Goal: Navigation & Orientation: Understand site structure

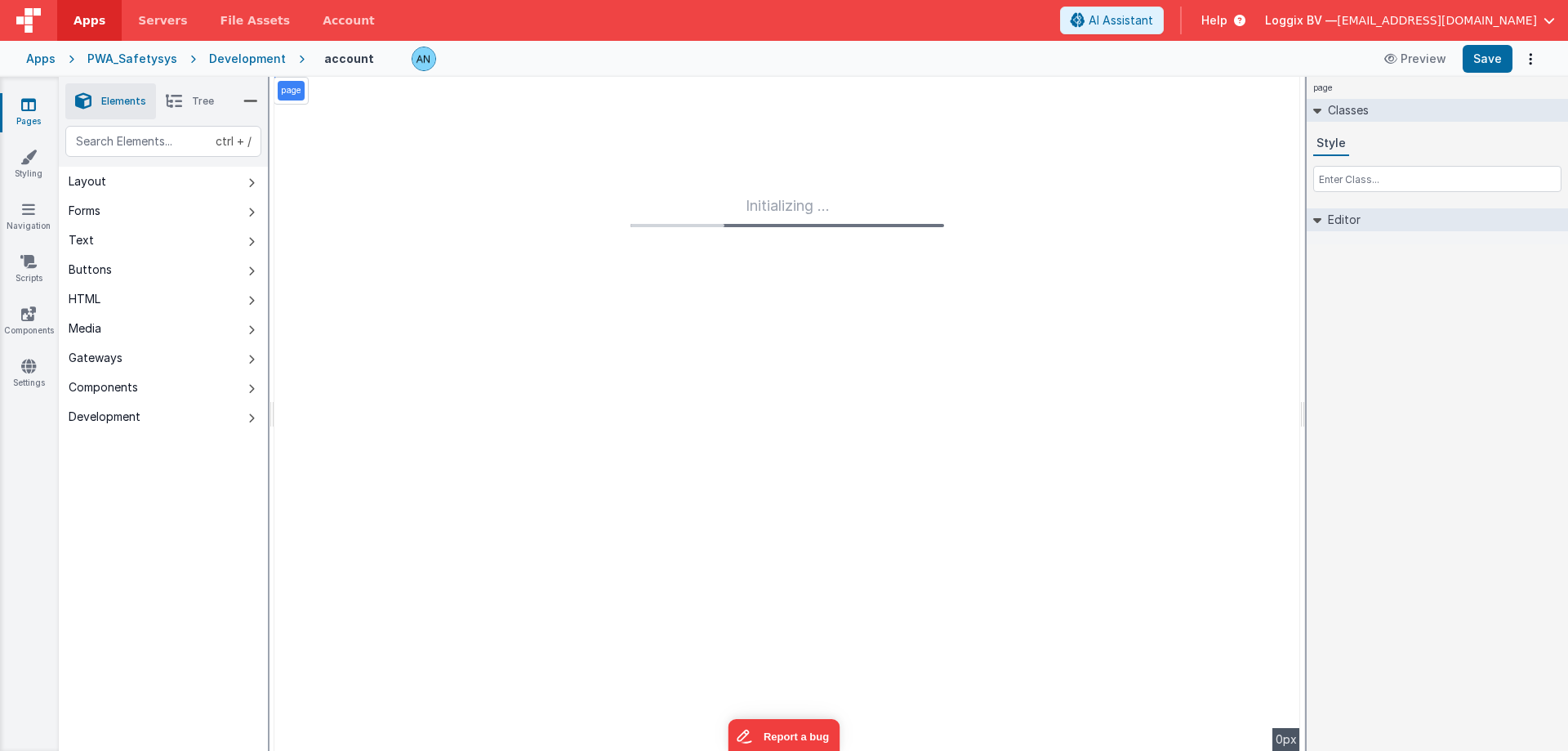
click at [48, 98] on link "Pages" at bounding box center [28, 113] width 59 height 33
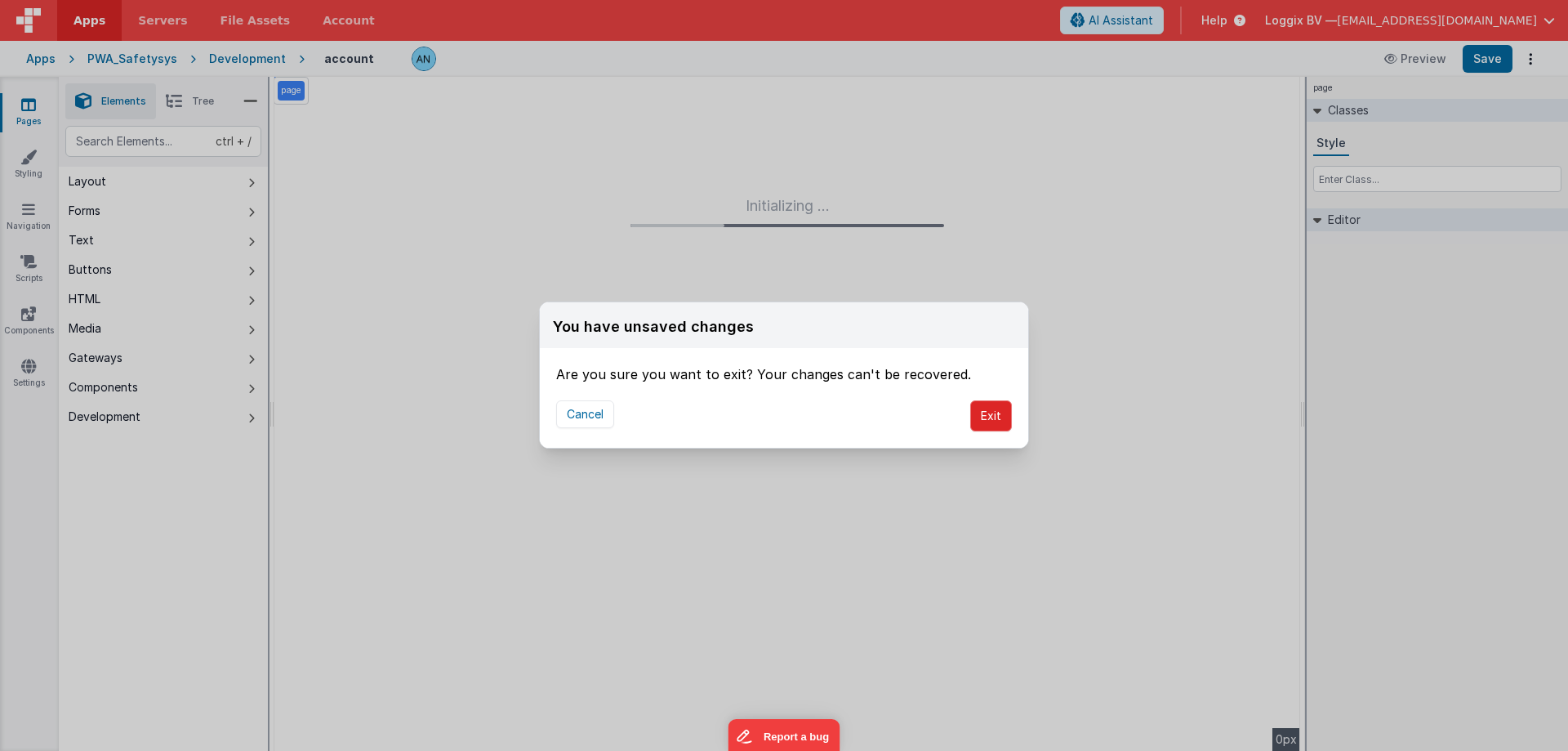
click at [981, 408] on button "Exit" at bounding box center [991, 416] width 42 height 31
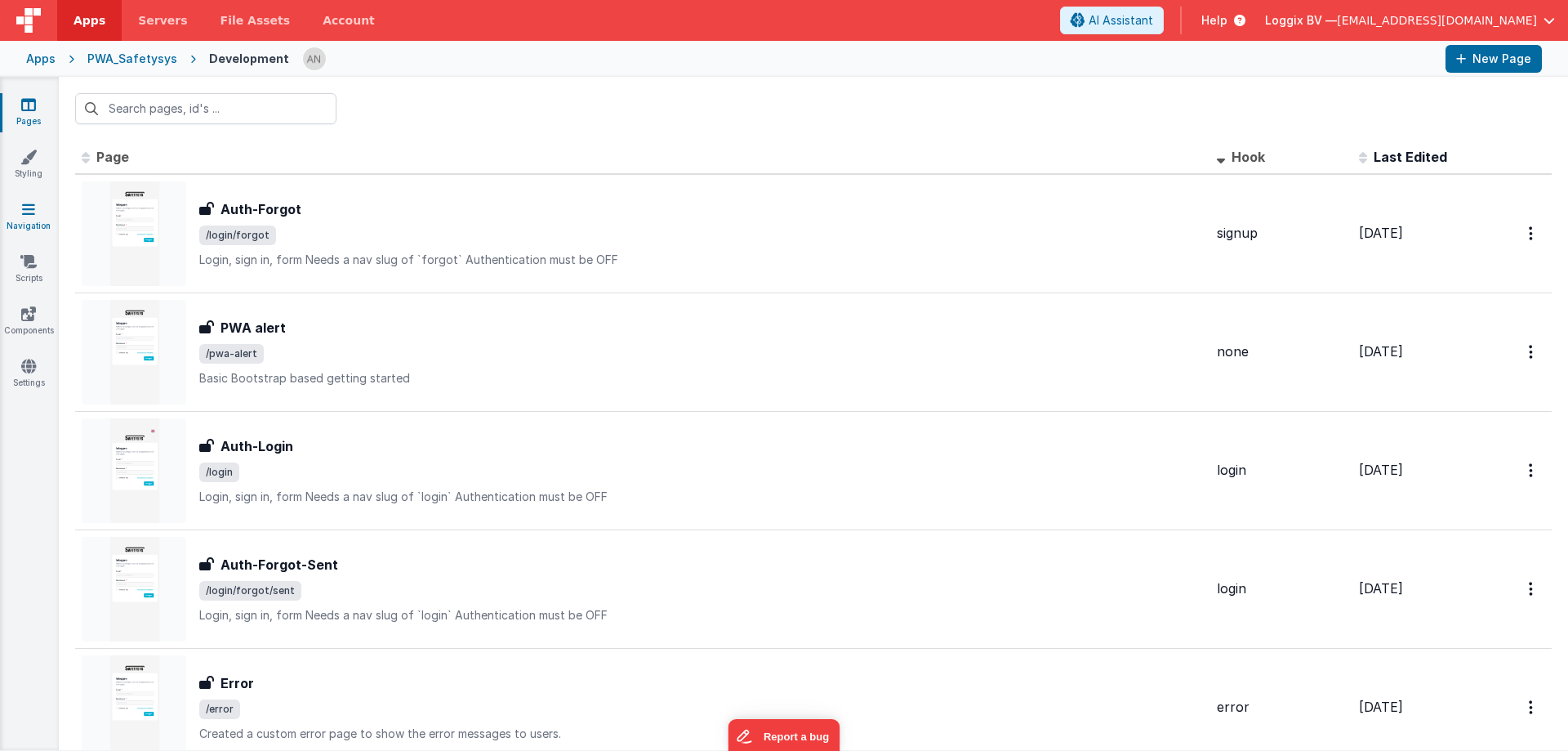
click at [24, 210] on icon at bounding box center [28, 209] width 13 height 16
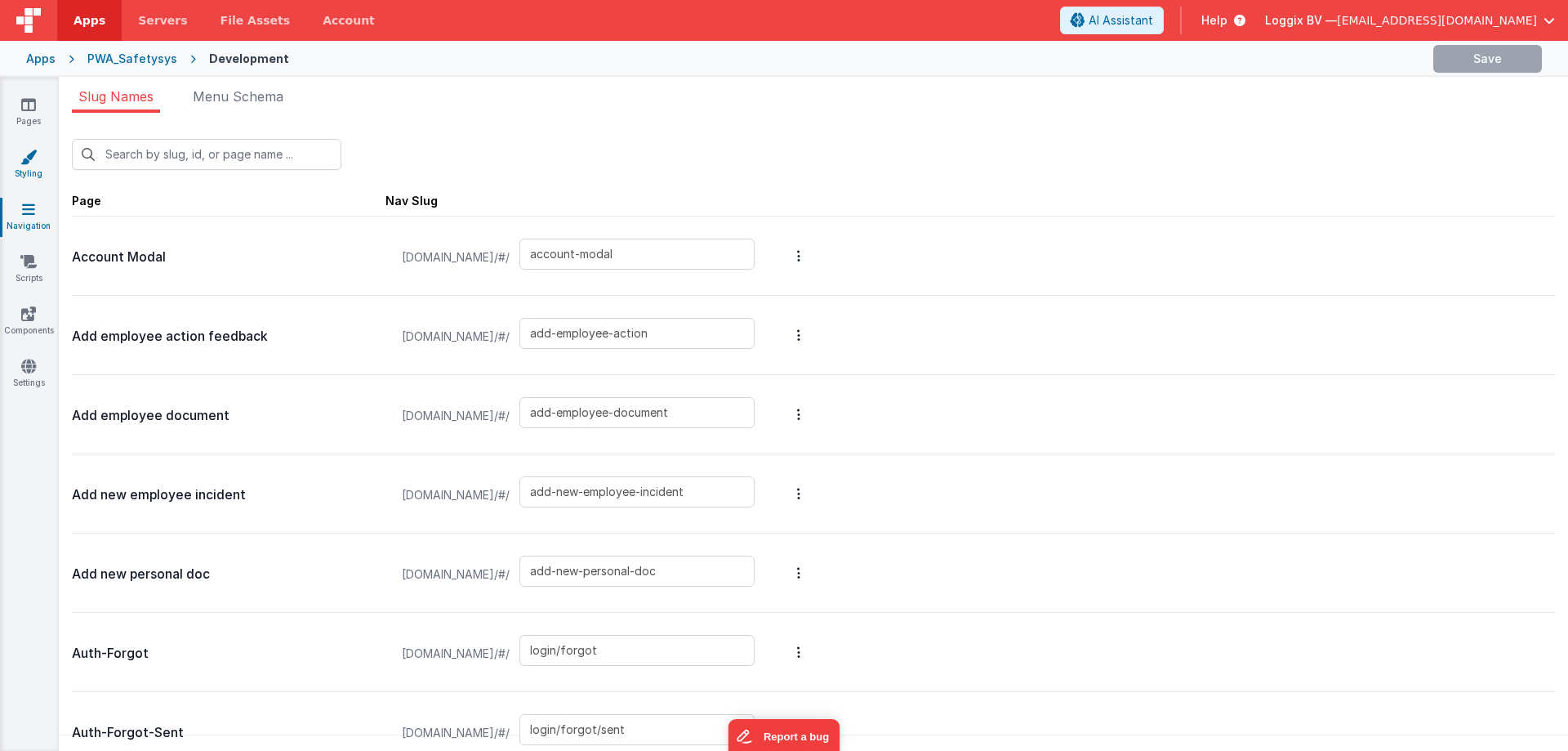
click at [55, 174] on link "Styling" at bounding box center [28, 165] width 59 height 33
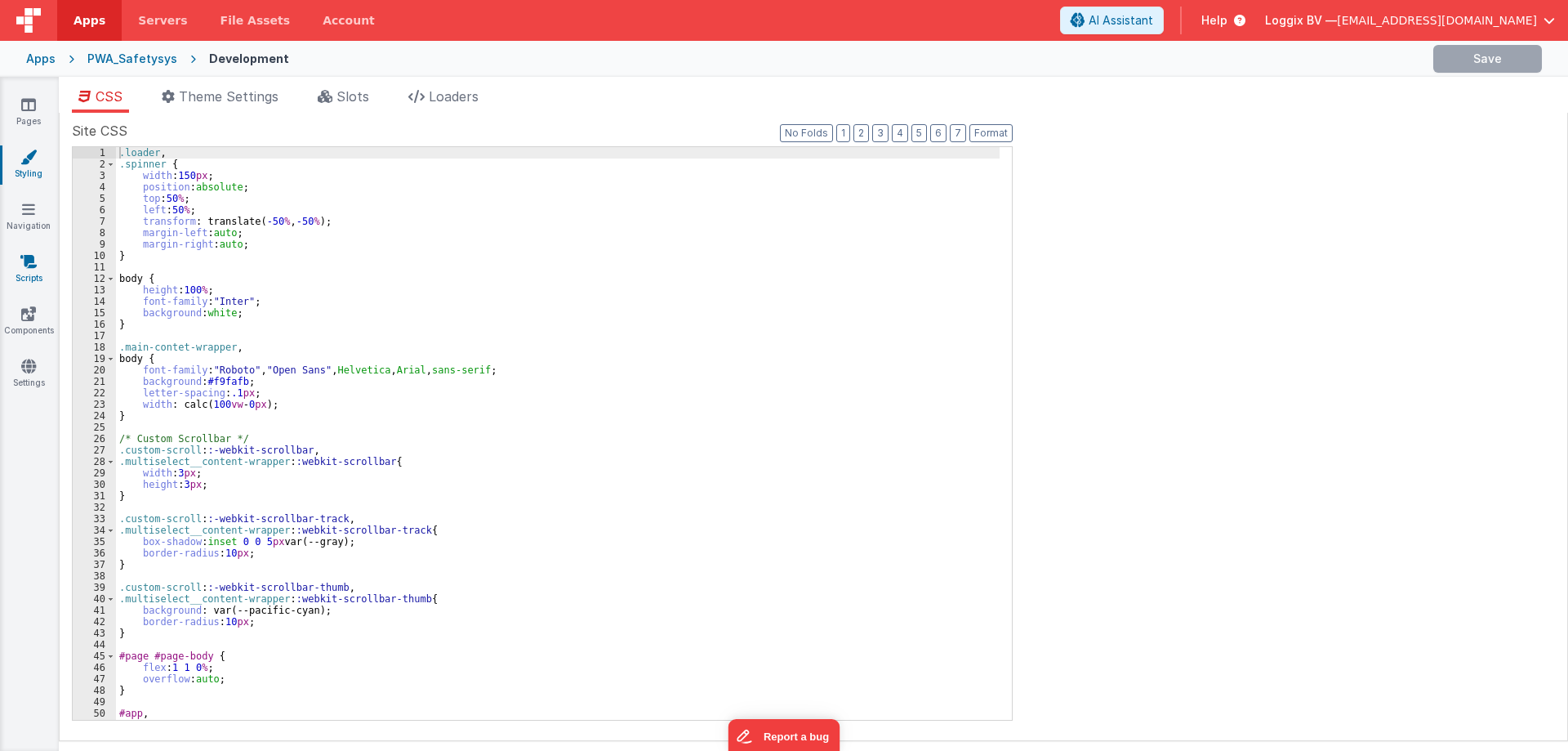
click at [33, 283] on link "Scripts" at bounding box center [28, 270] width 59 height 33
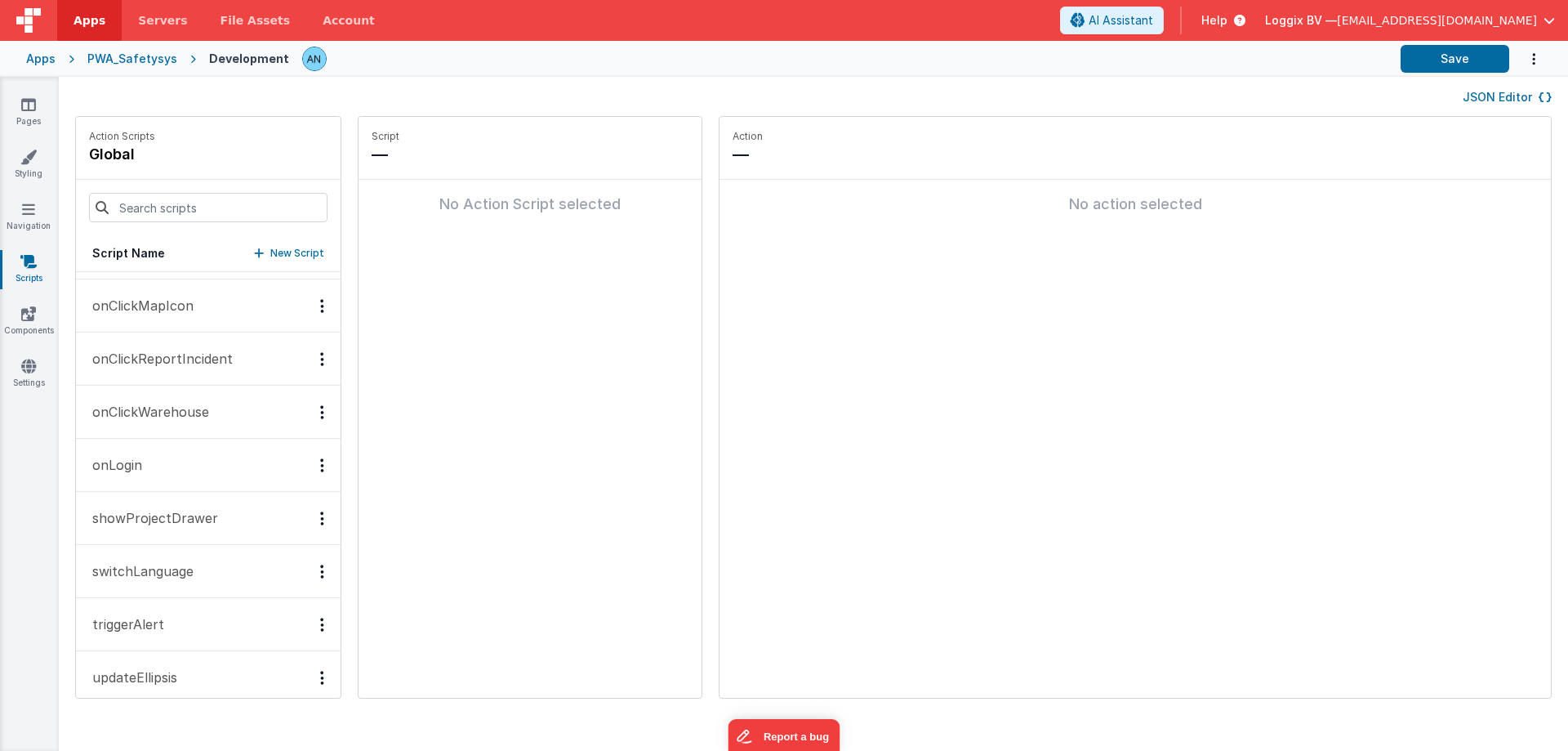
scroll to position [543, 0]
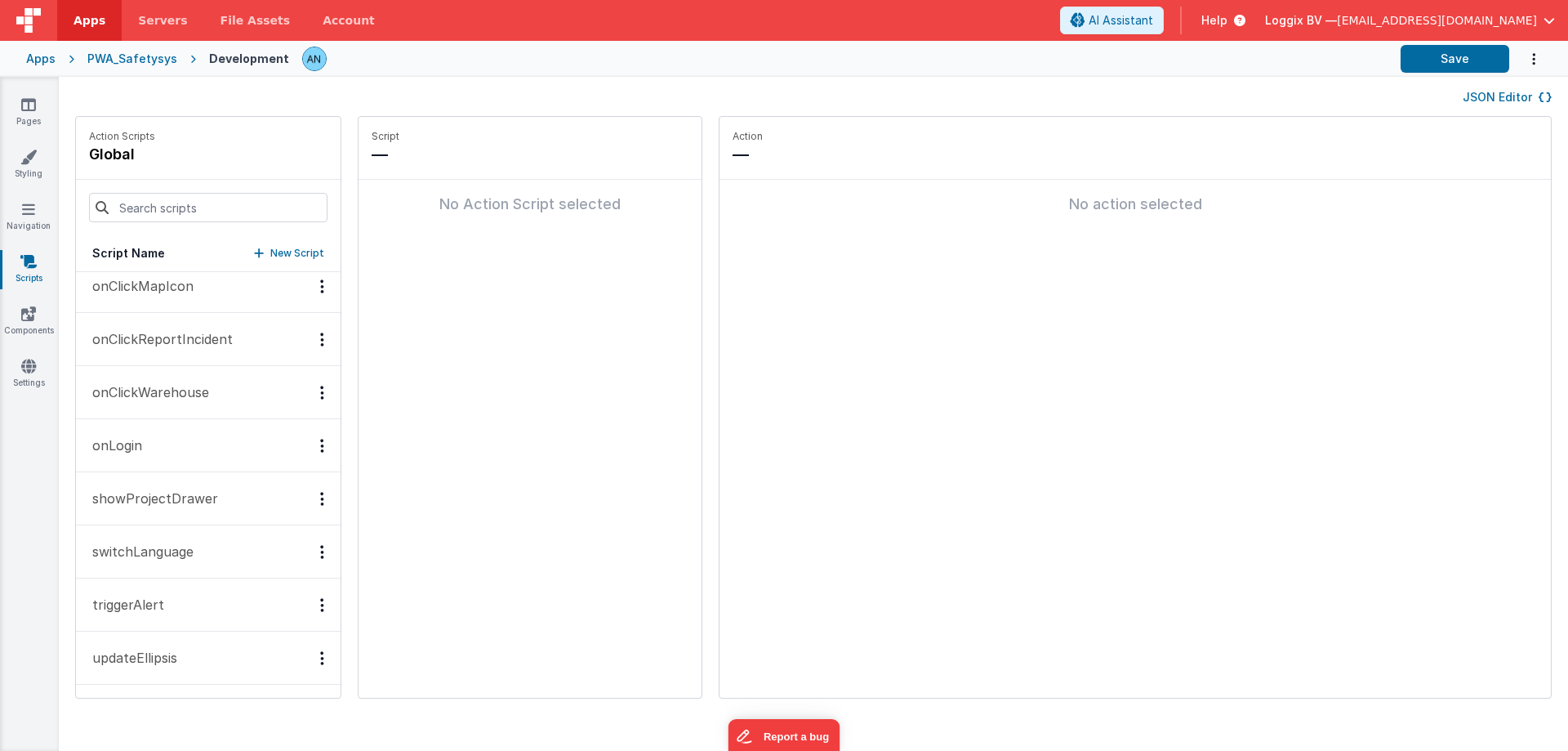
click at [200, 443] on button "onLogin" at bounding box center [208, 445] width 265 height 53
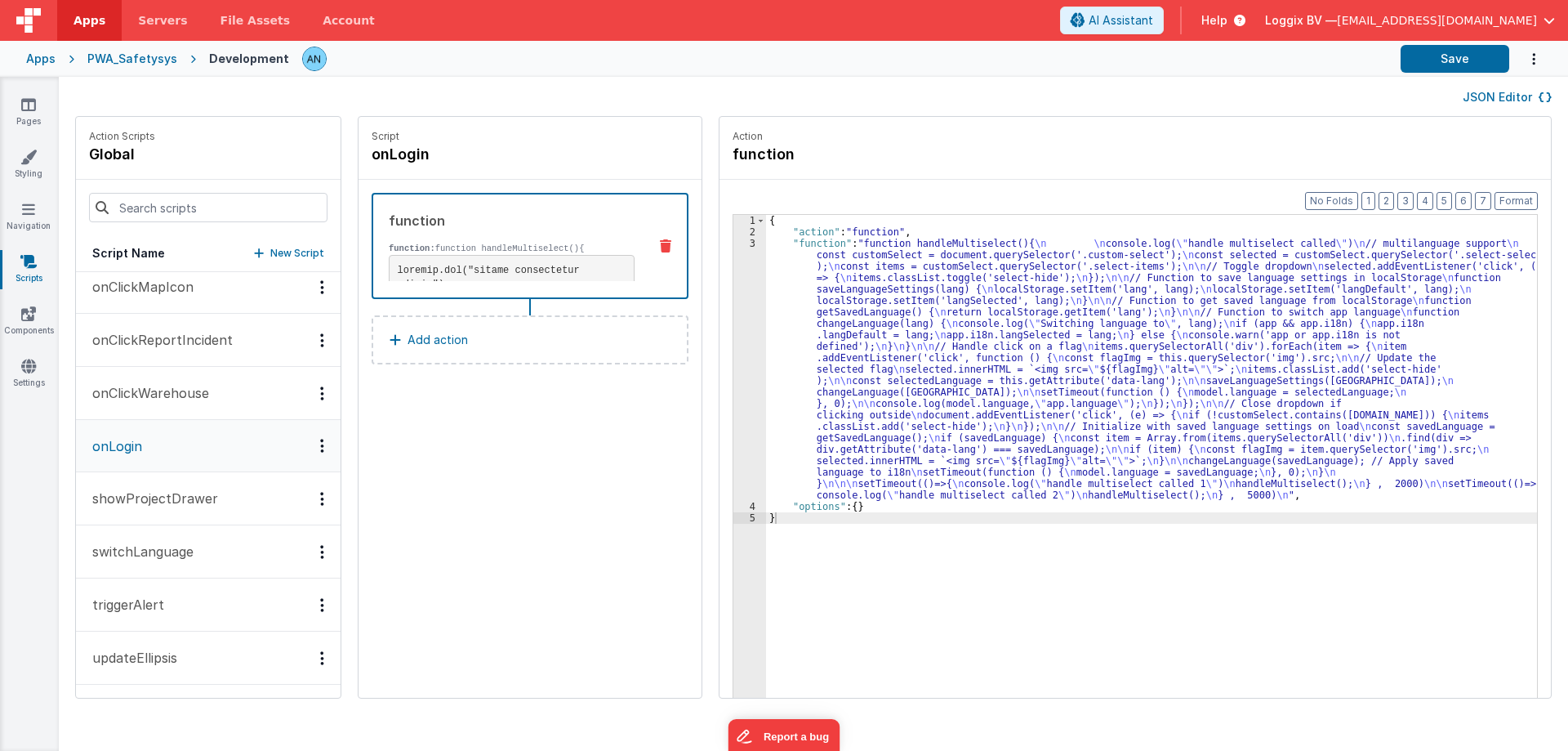
scroll to position [542, 0]
click at [777, 281] on div "{ "action" : "function" , "function" : "function handleMultiselect(){ \n \n con…" at bounding box center [1159, 494] width 786 height 557
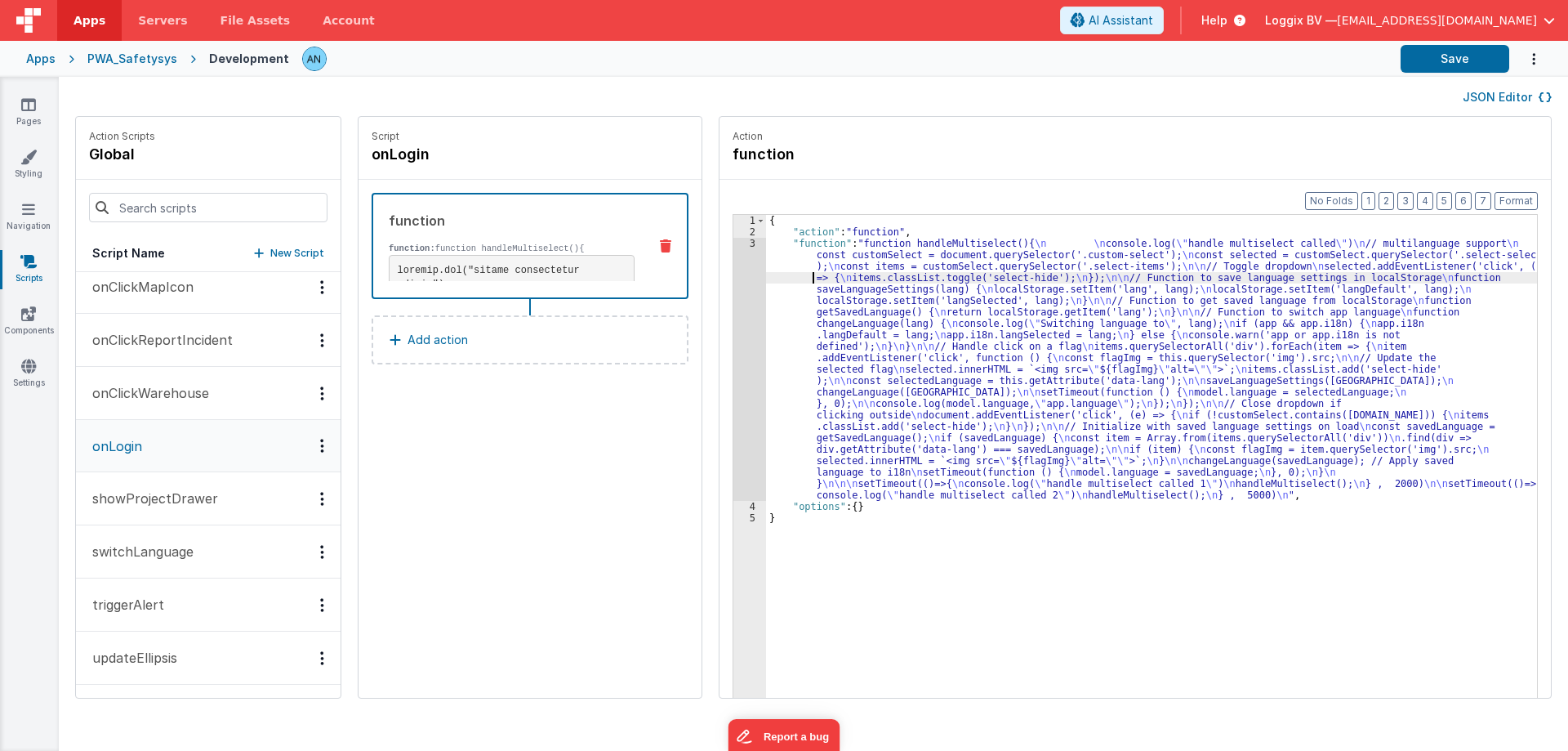
click at [743, 256] on div "3" at bounding box center [750, 369] width 33 height 263
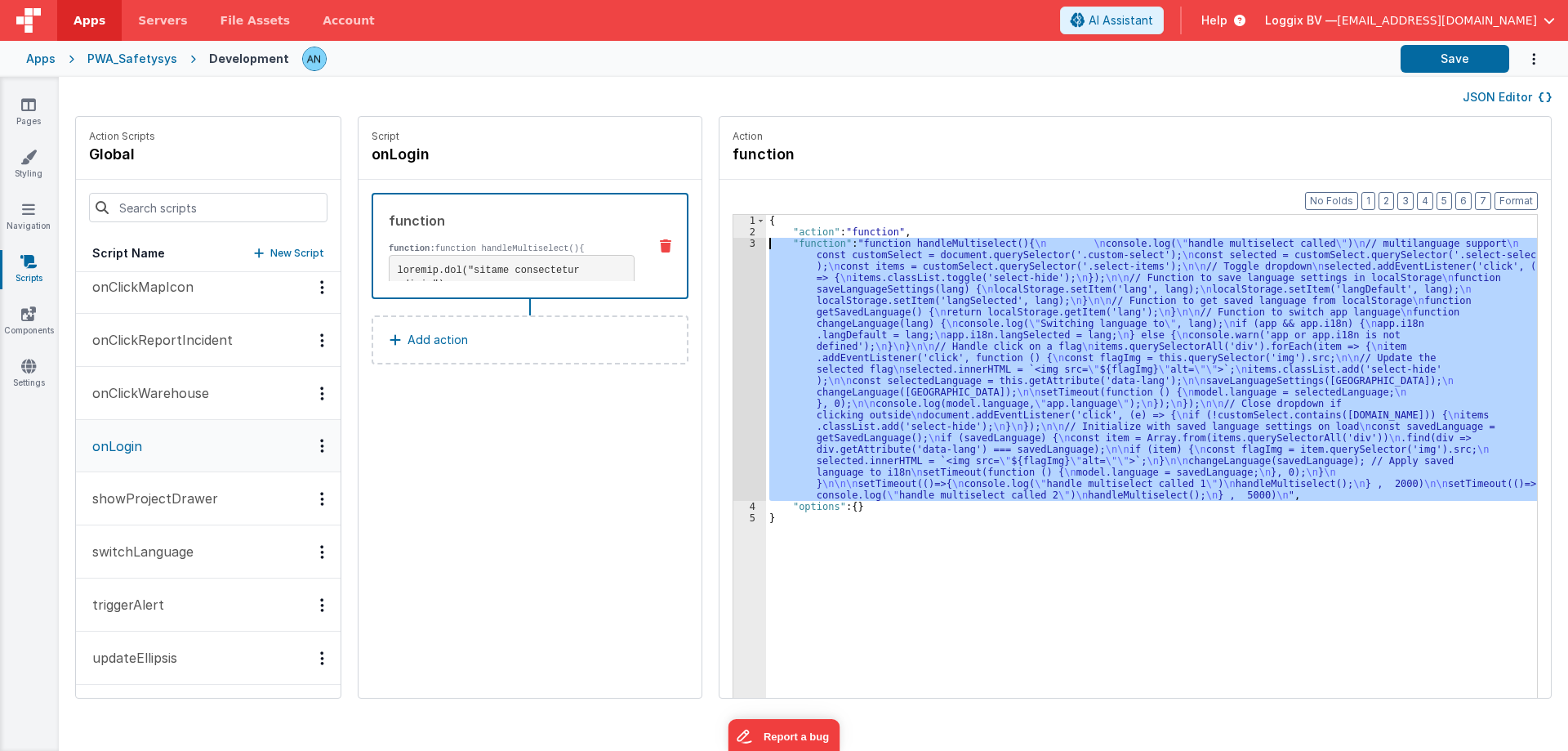
click at [739, 243] on div "3" at bounding box center [750, 369] width 33 height 263
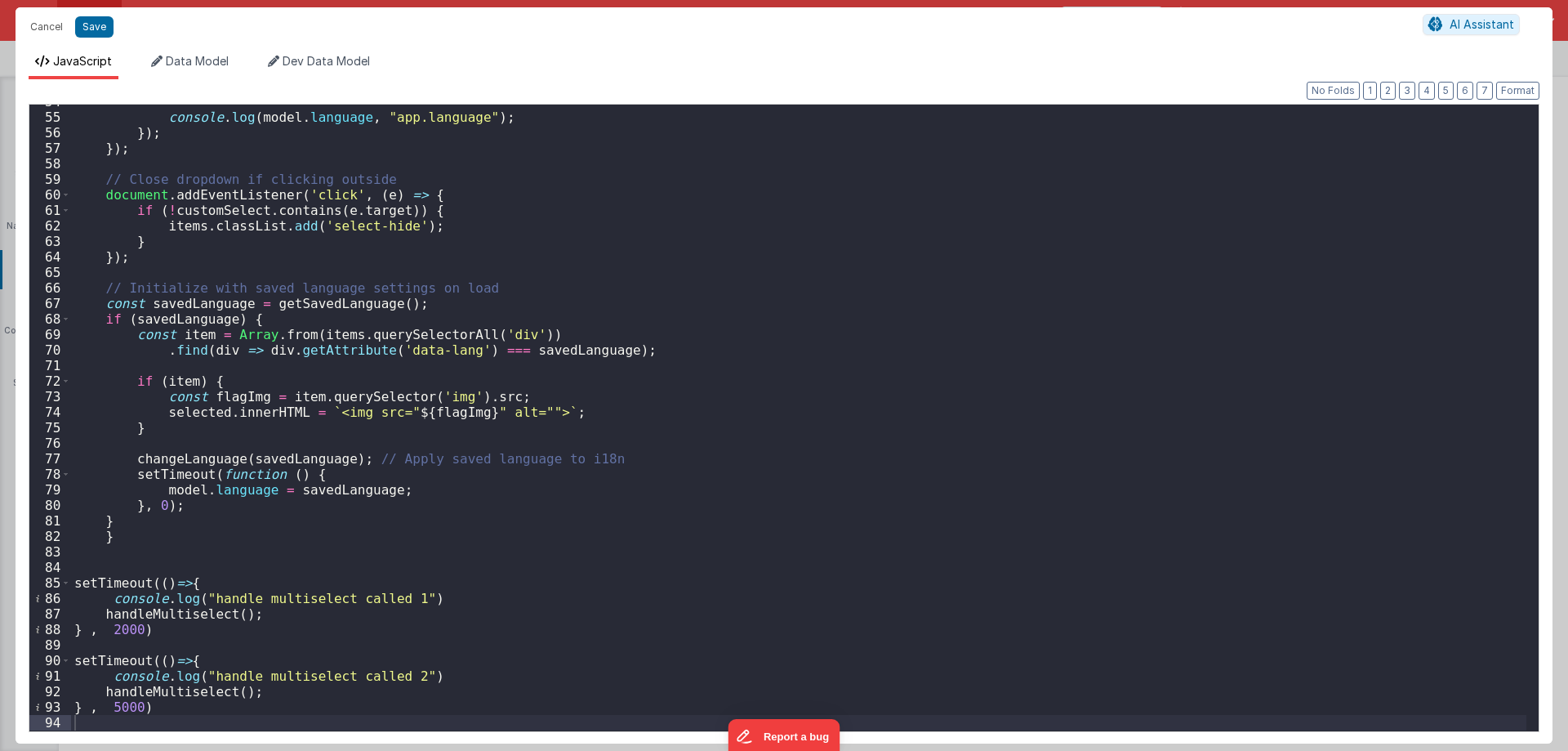
scroll to position [833, 0]
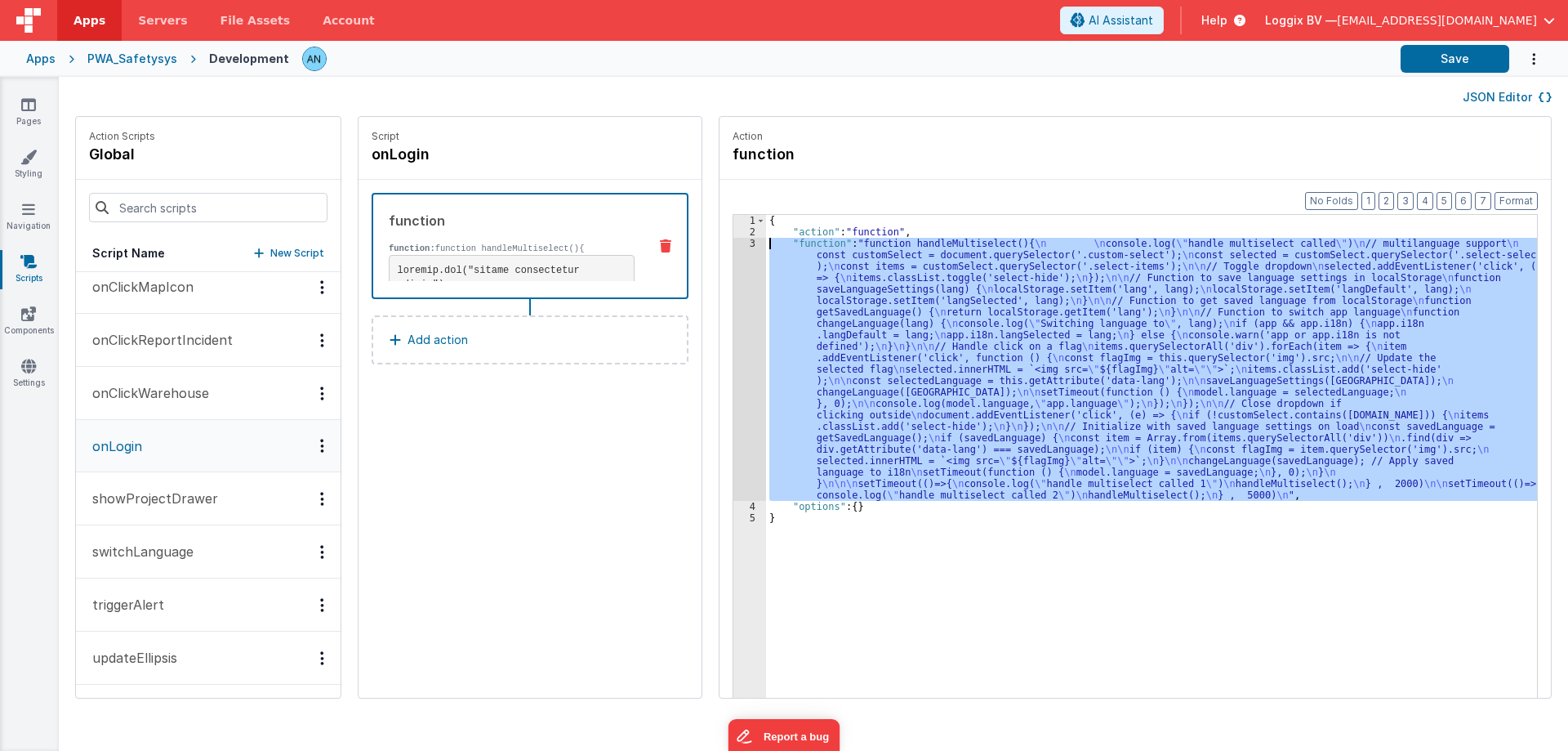
click at [733, 248] on div "3" at bounding box center [750, 369] width 33 height 263
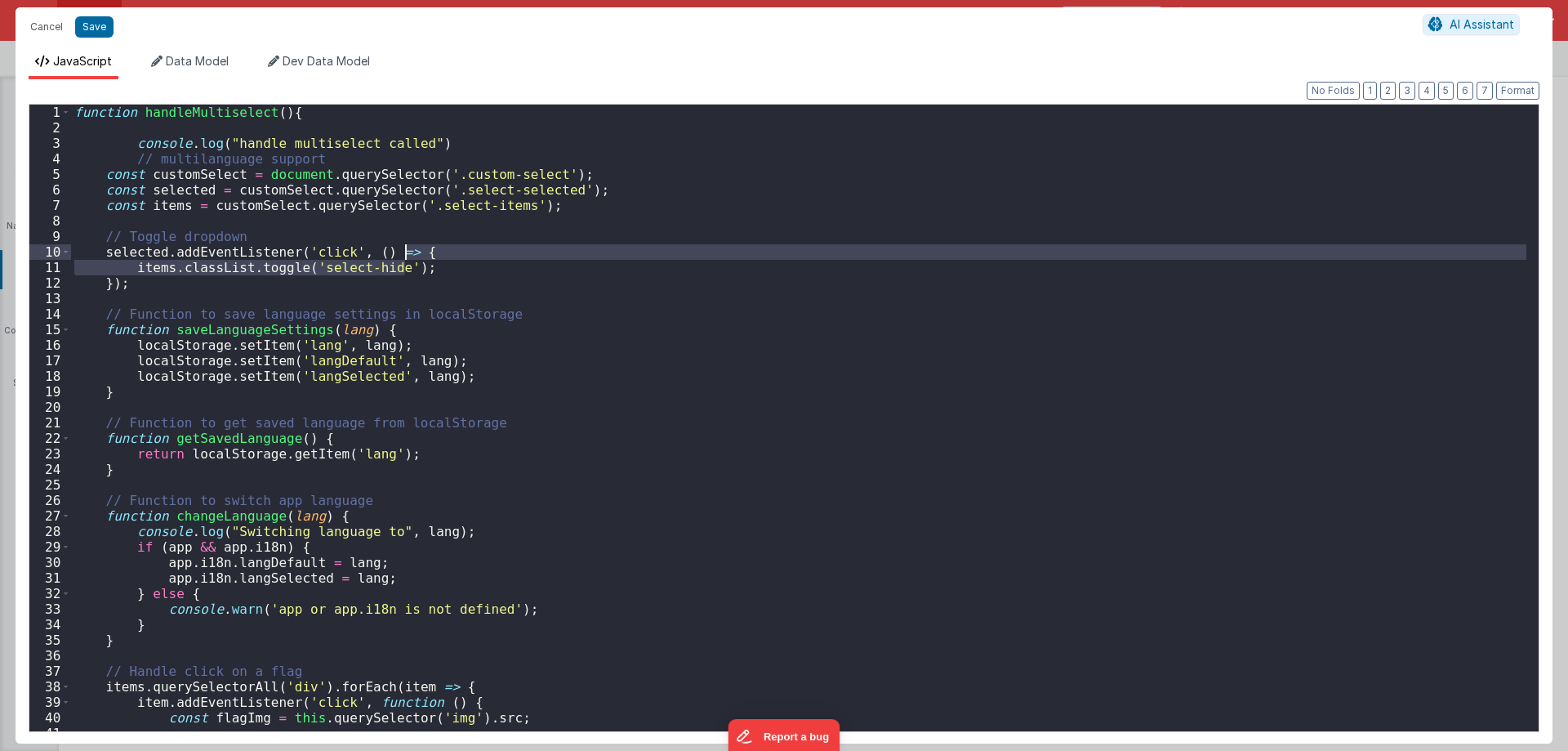
click at [734, 245] on div "function handleMultiselect ( ) { console . log ( "handle multiselect called" ) …" at bounding box center [798, 434] width 1456 height 658
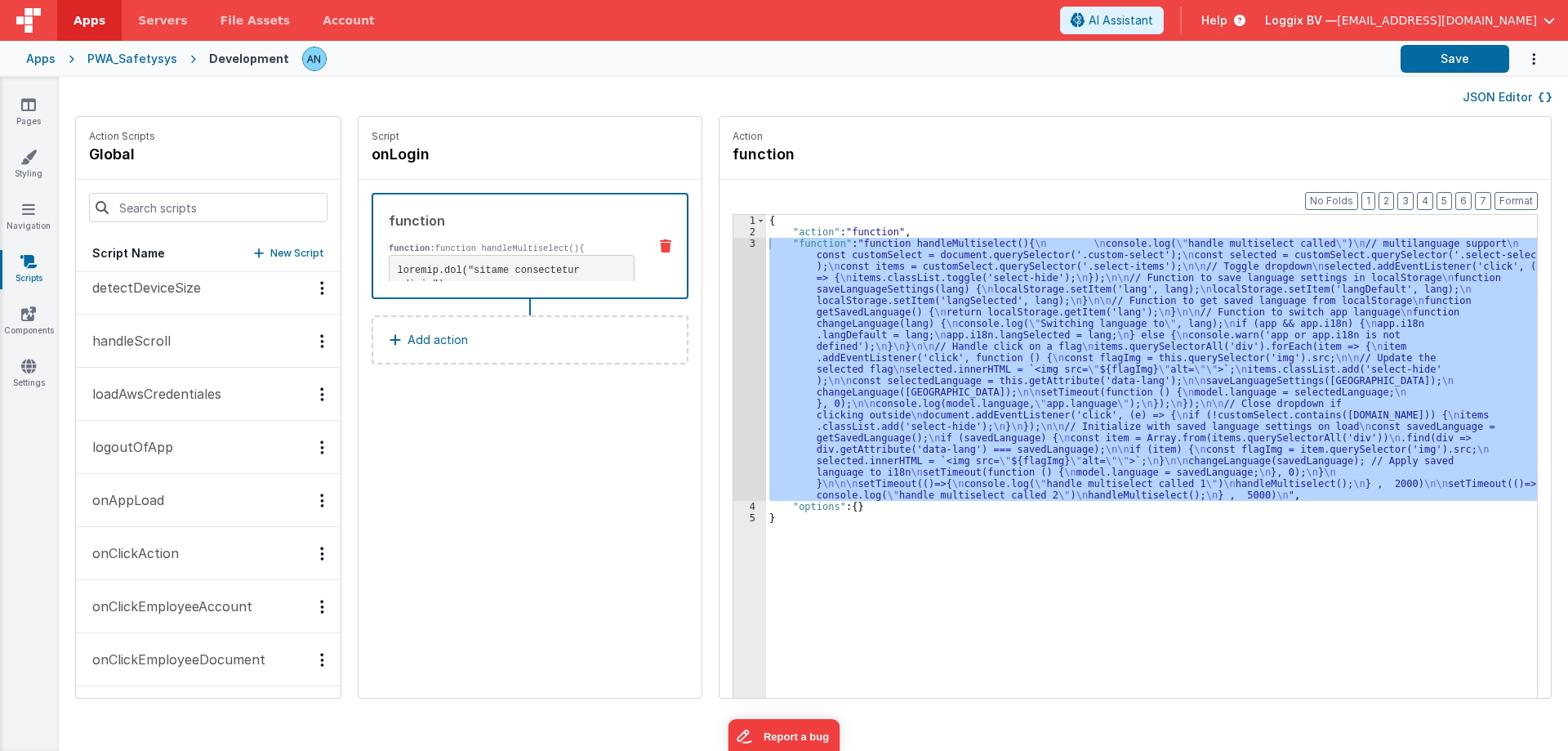
scroll to position [0, 0]
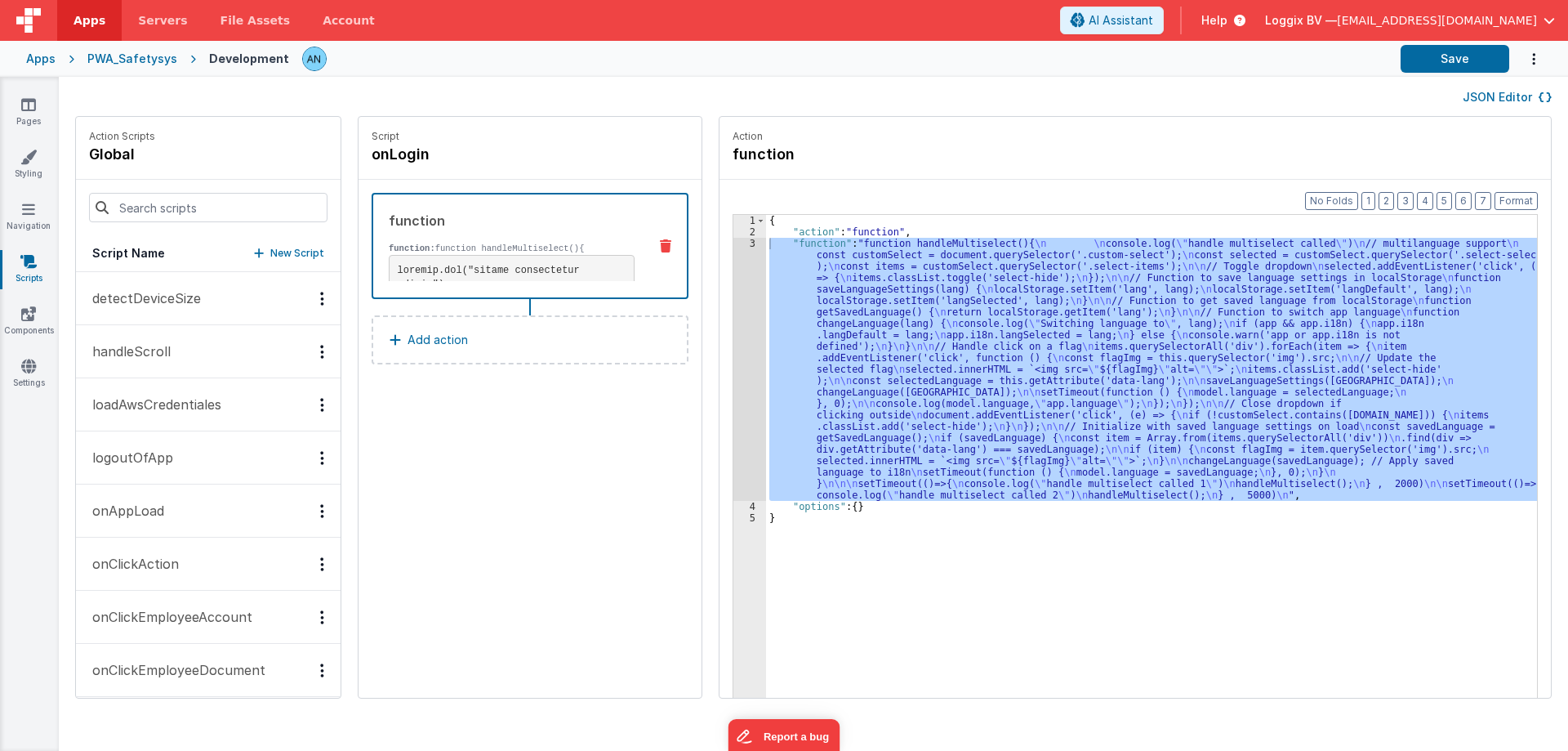
click at [173, 509] on button "onAppLoad" at bounding box center [208, 510] width 265 height 53
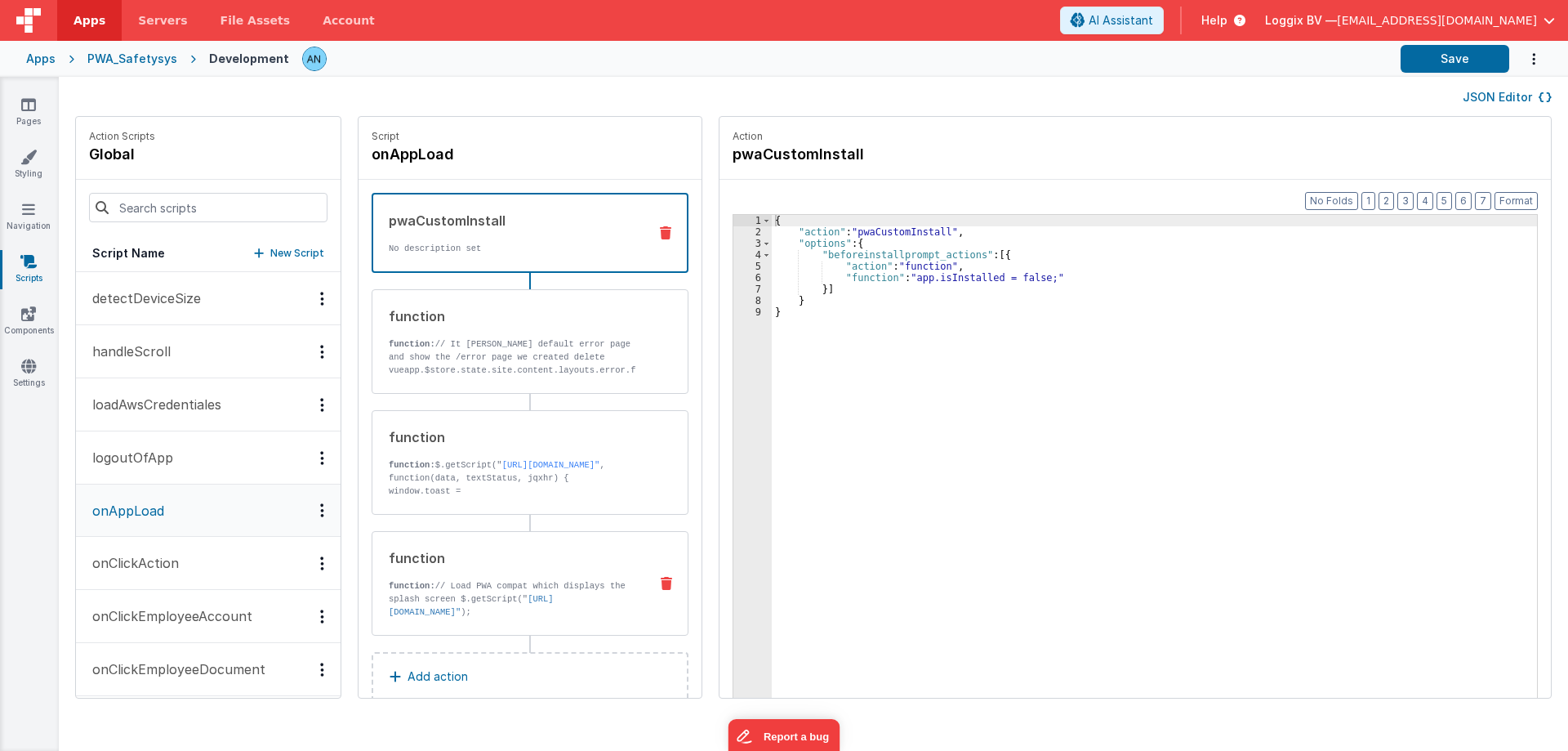
scroll to position [33, 0]
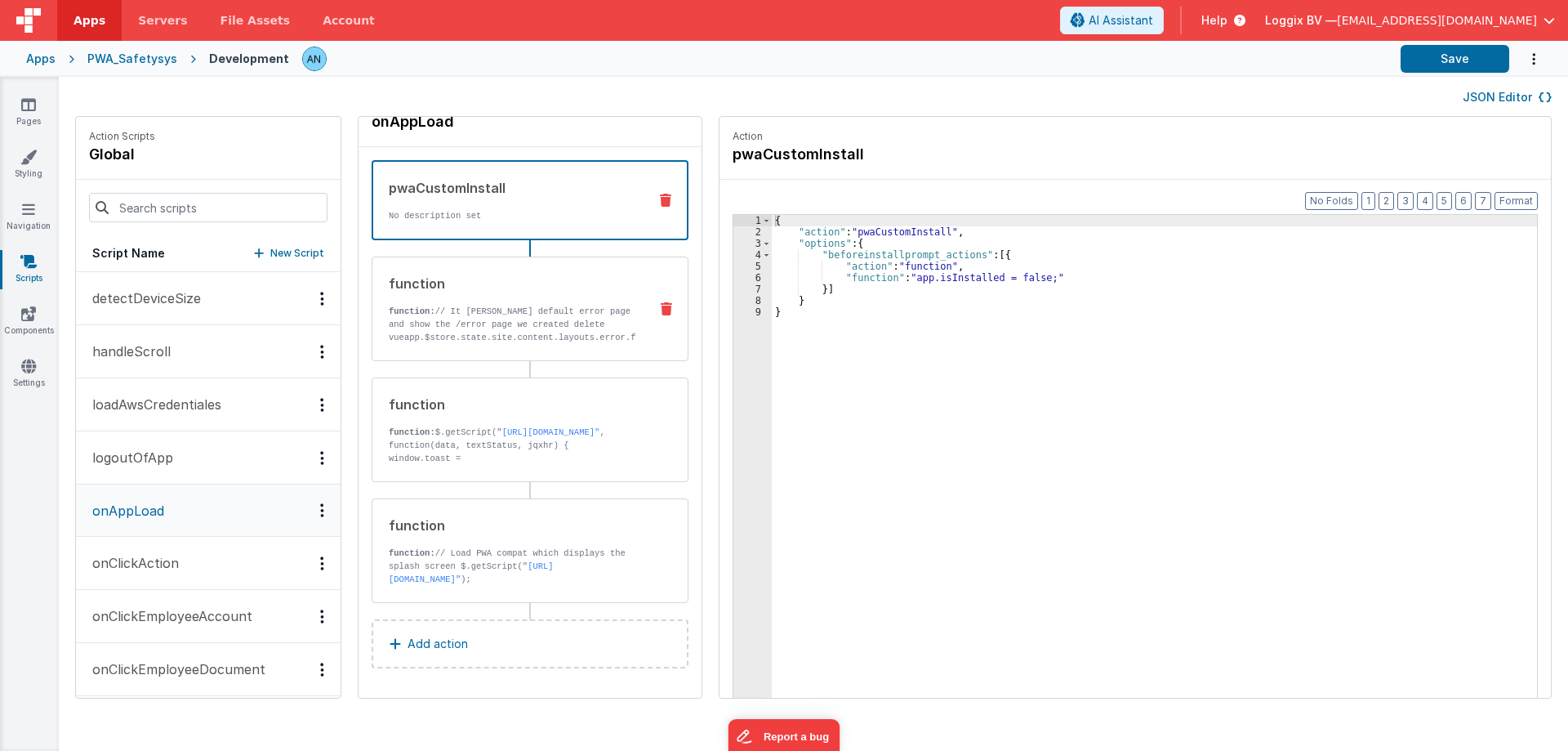
click at [521, 303] on div "function function: // It [PERSON_NAME] default error page and show the /error p…" at bounding box center [503, 309] width 263 height 70
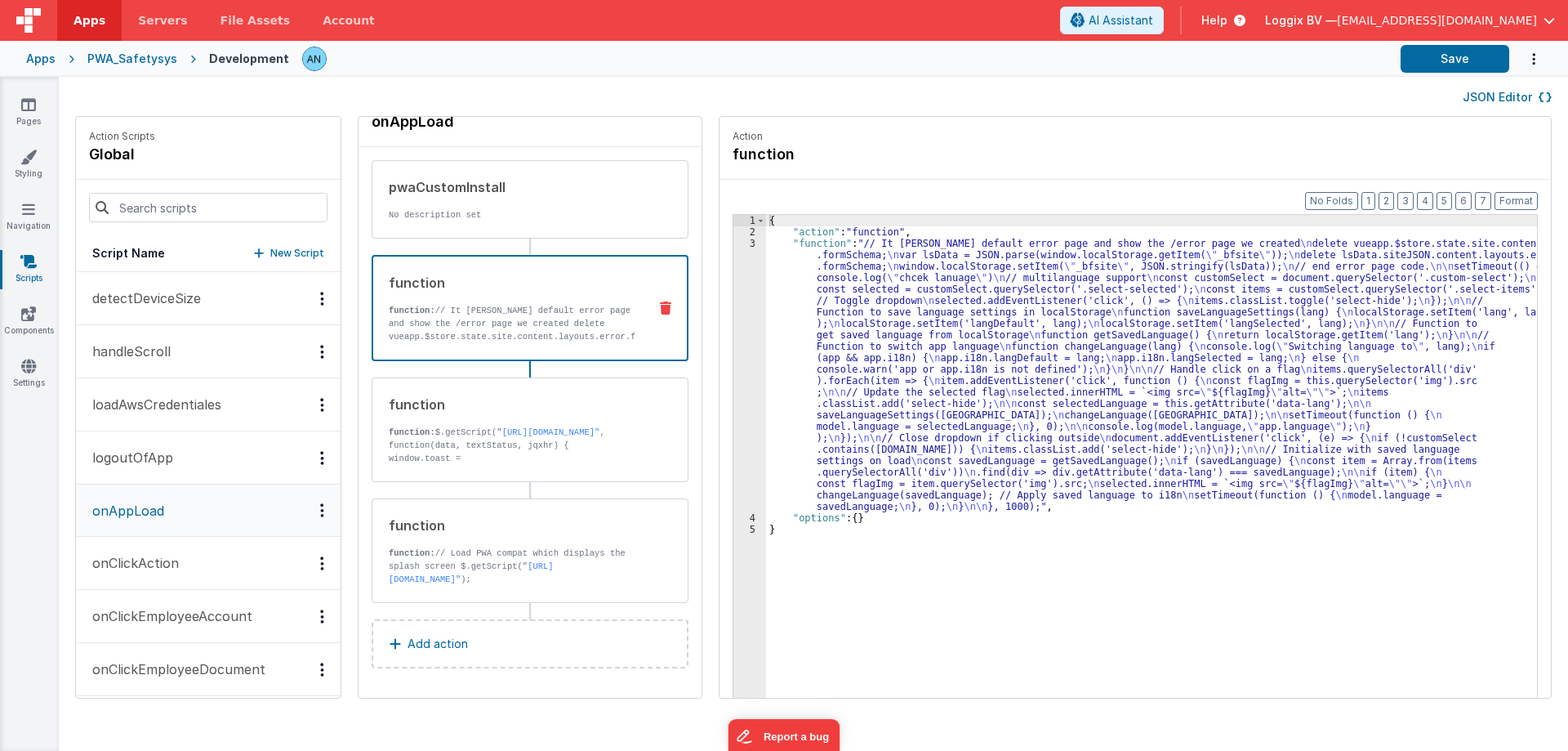
click at [787, 273] on div "{ "action" : "function" , "function" : "// It [PERSON_NAME] default error page …" at bounding box center [1159, 494] width 786 height 557
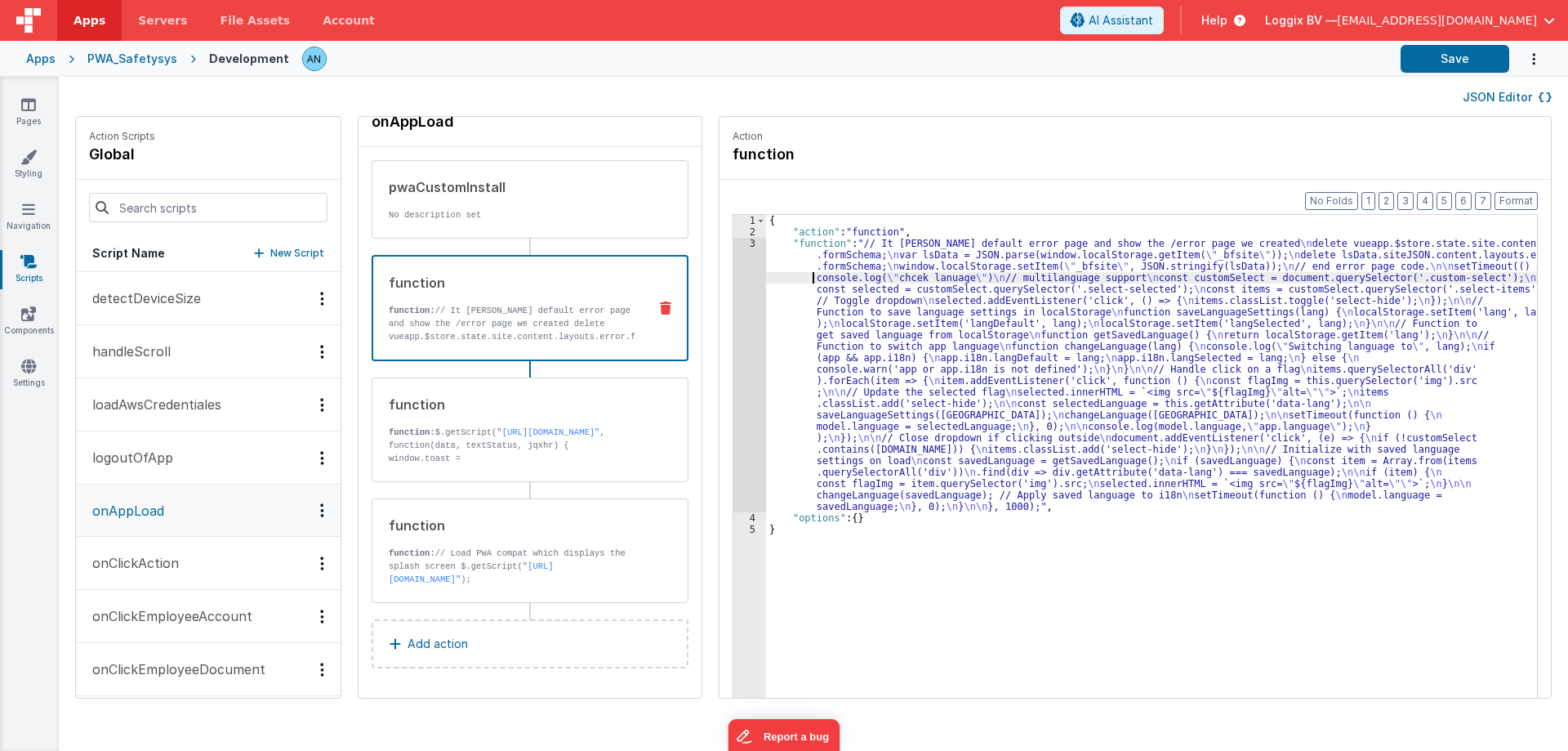
click at [733, 266] on div "3" at bounding box center [750, 375] width 33 height 275
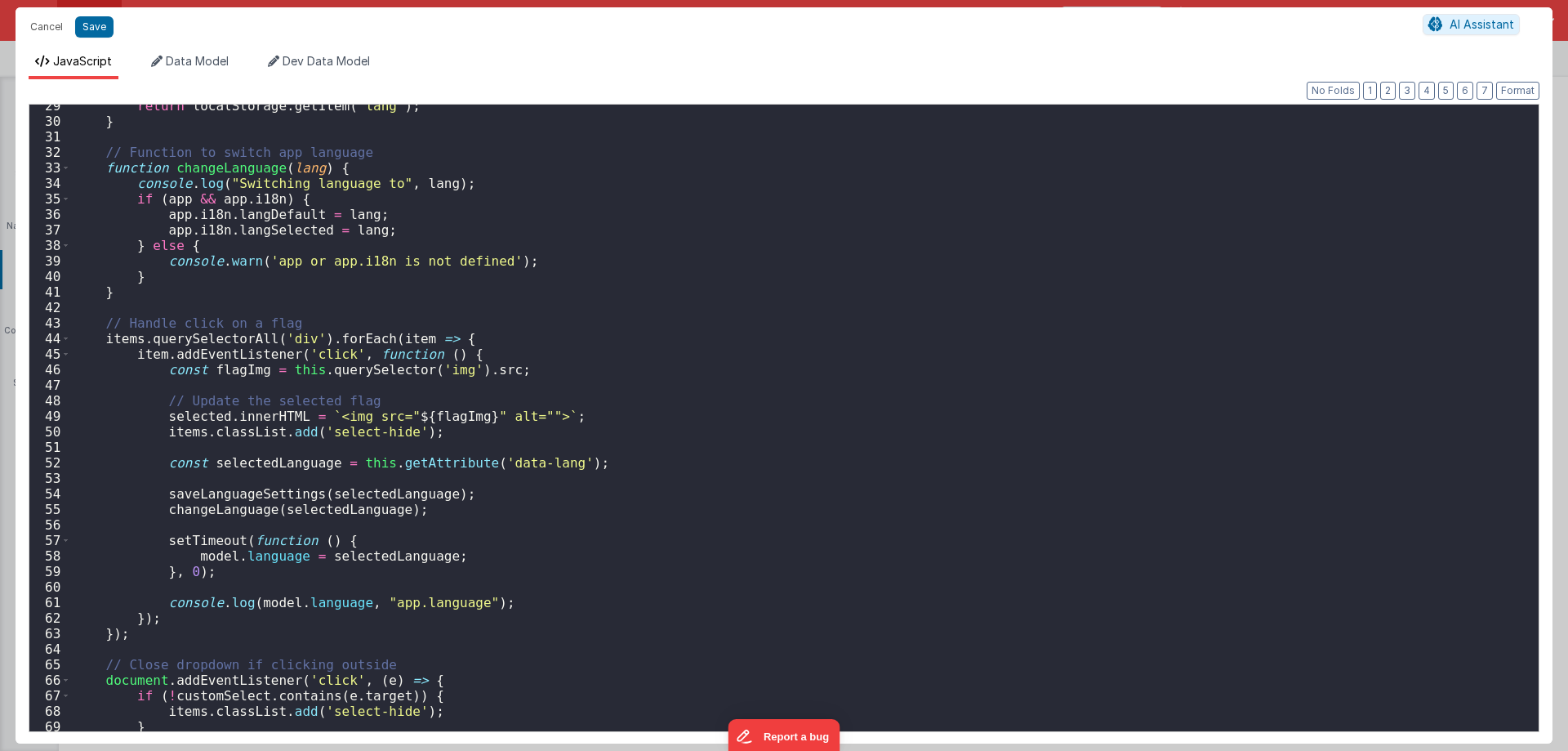
scroll to position [755, 0]
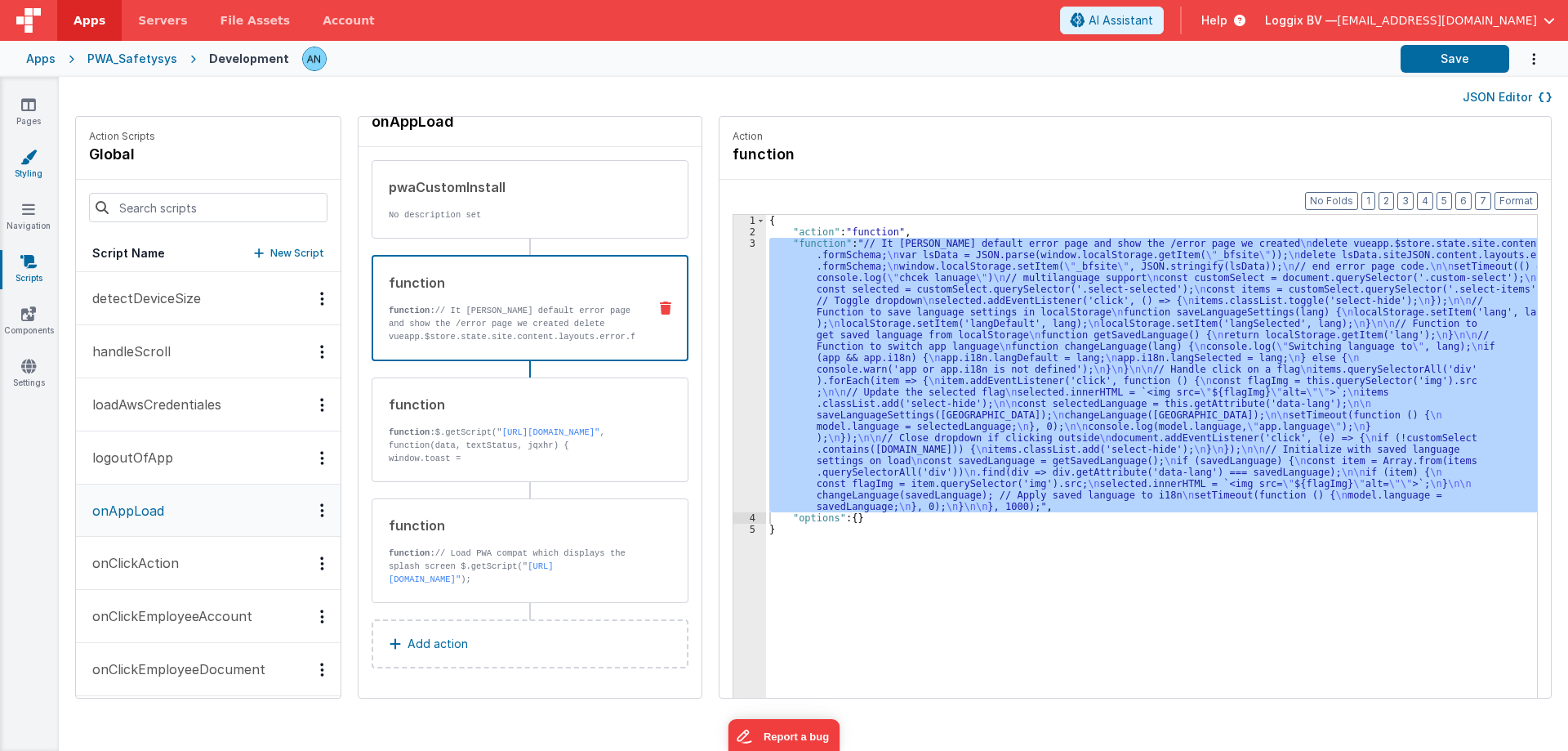
click at [32, 178] on link "Styling" at bounding box center [28, 165] width 59 height 33
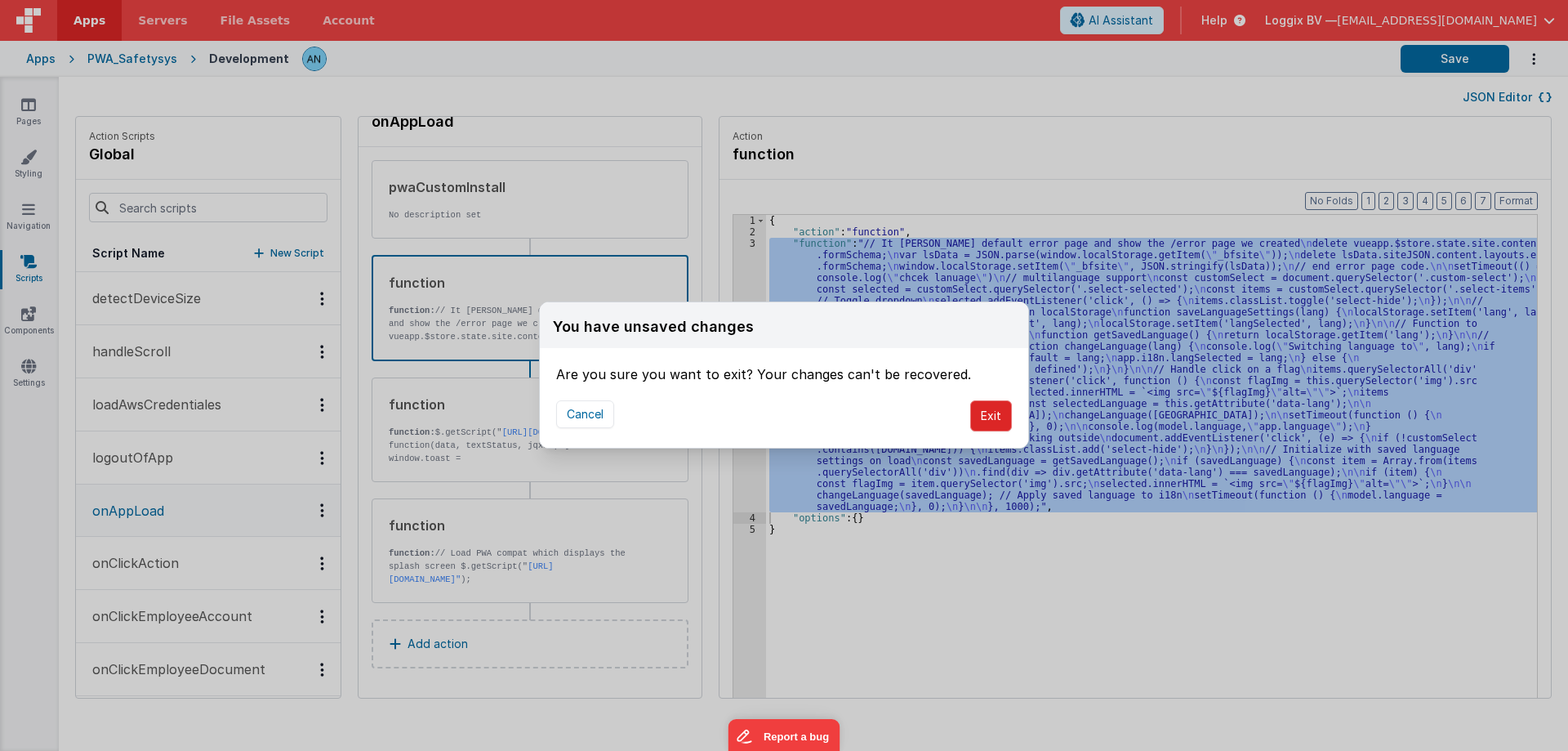
click at [993, 408] on button "Exit" at bounding box center [991, 416] width 42 height 31
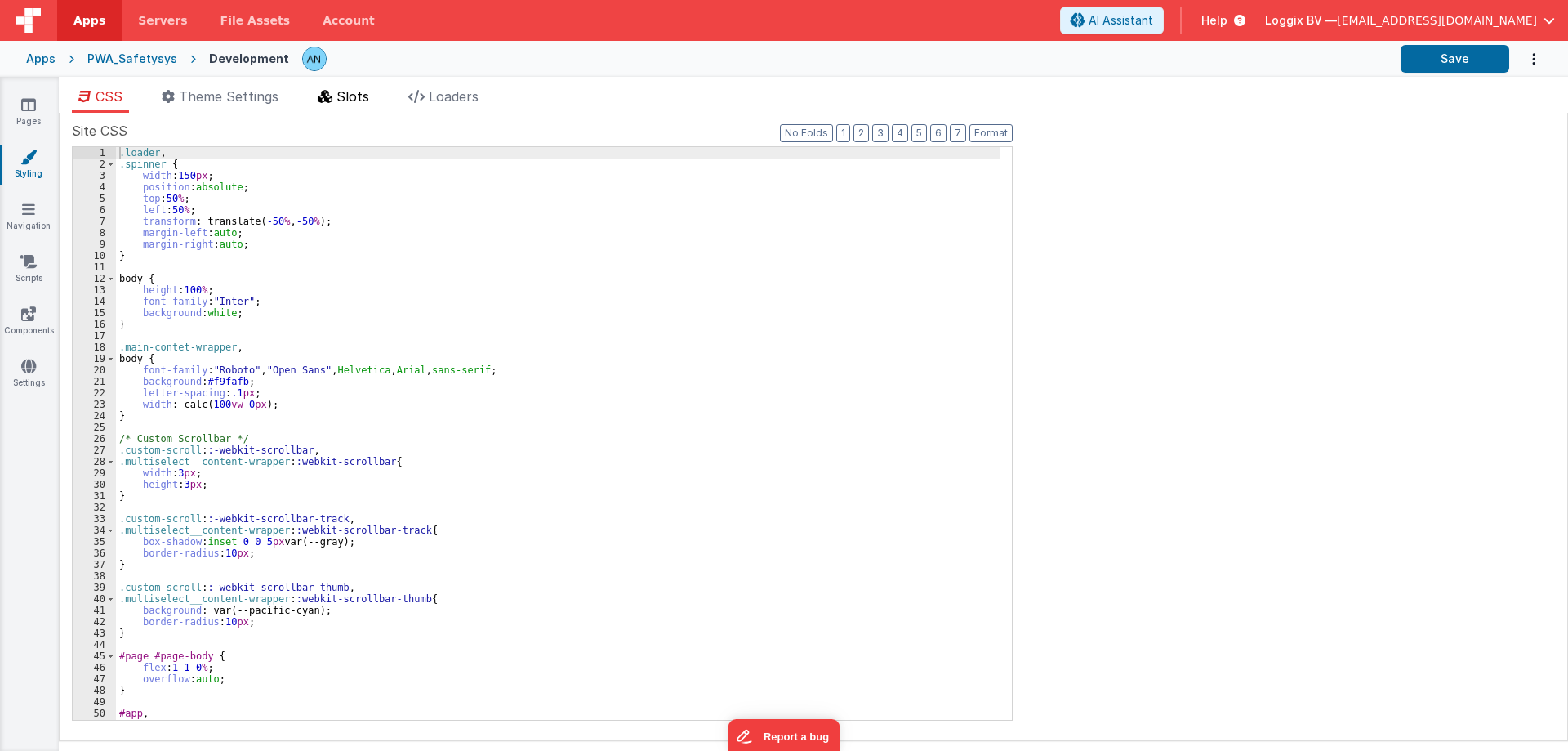
click at [369, 107] on li "Slots" at bounding box center [343, 99] width 65 height 26
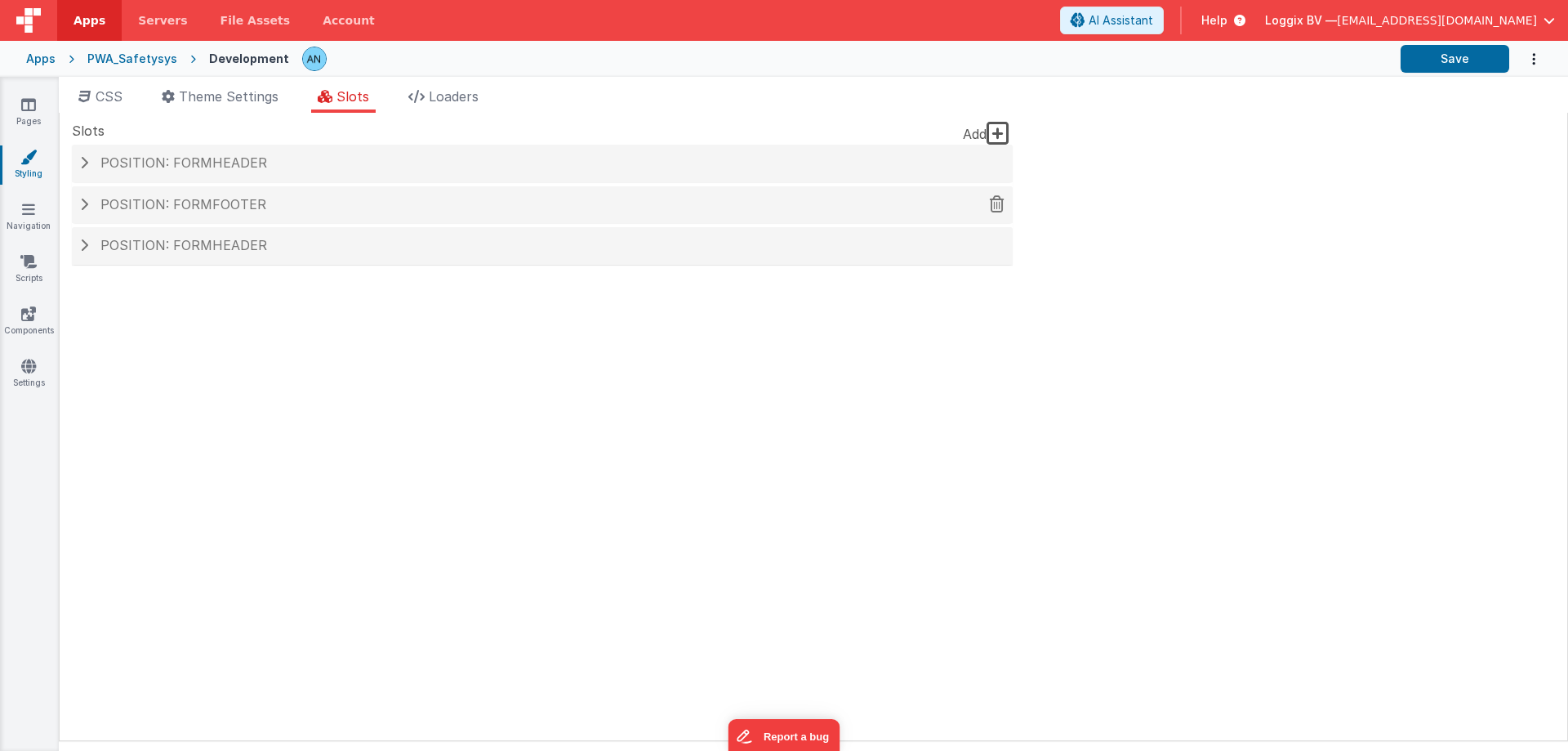
click at [215, 214] on div "Position: formFooter" at bounding box center [542, 205] width 941 height 38
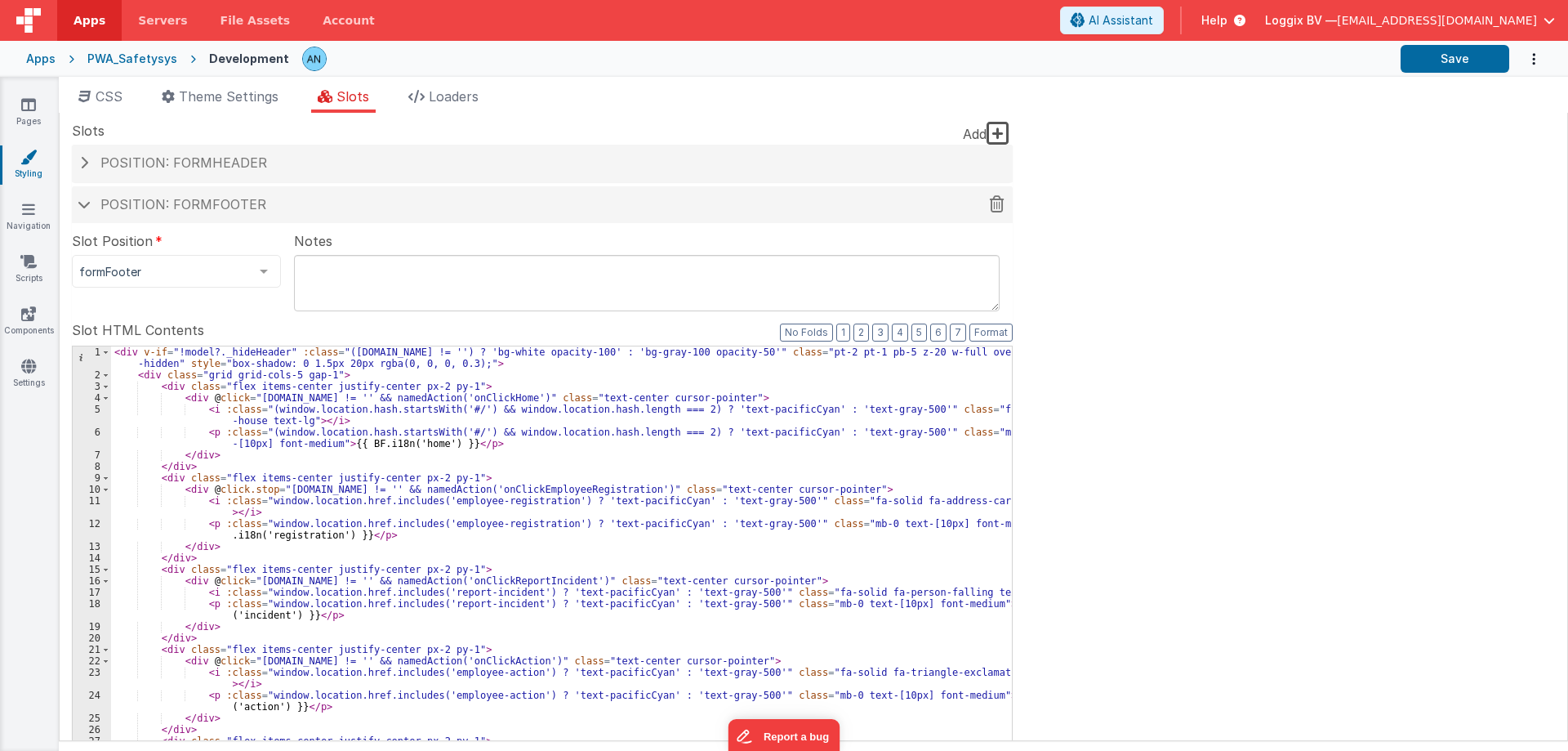
click at [215, 214] on div "Position: formFooter" at bounding box center [542, 205] width 941 height 38
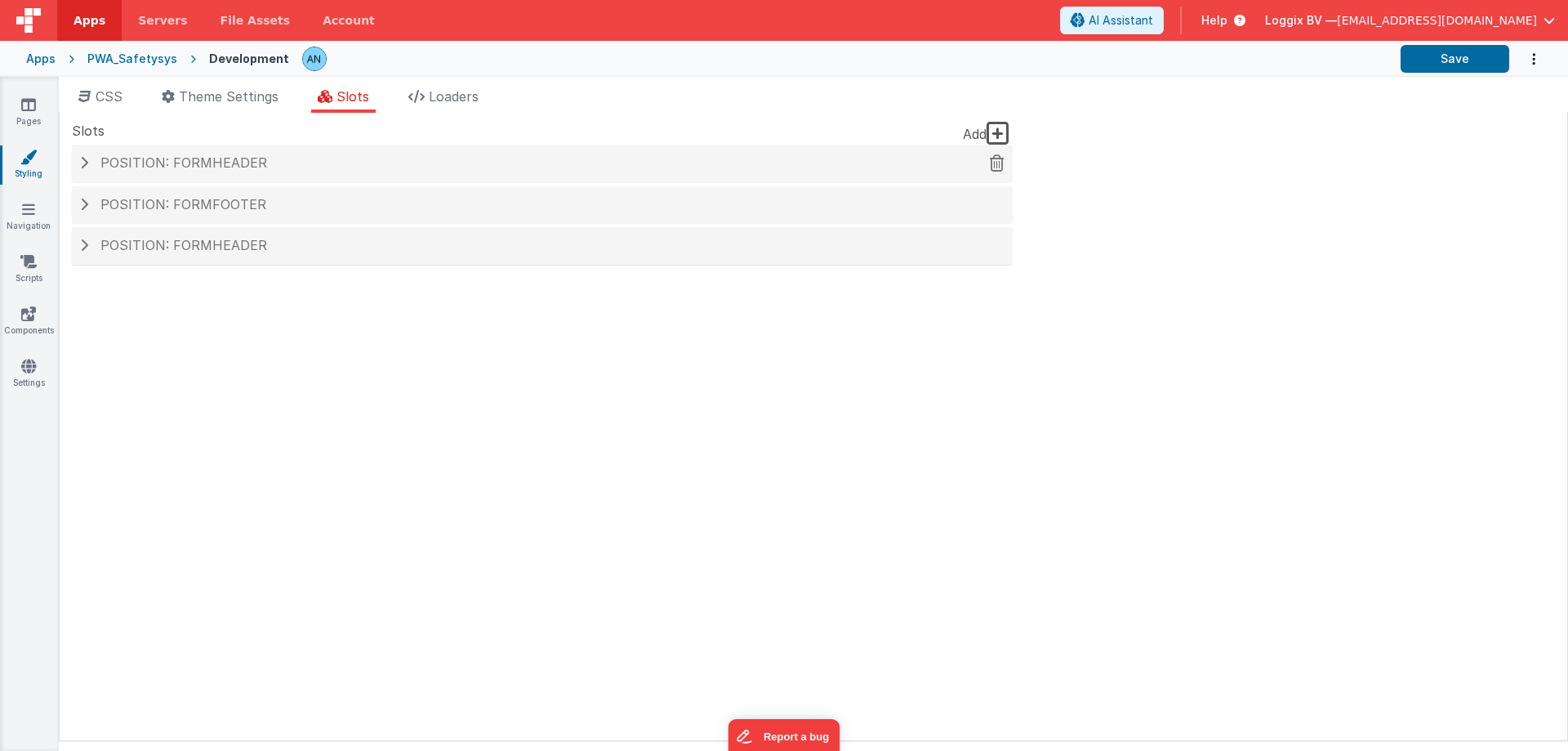
click at [240, 177] on div "Position: formHeader" at bounding box center [542, 163] width 941 height 38
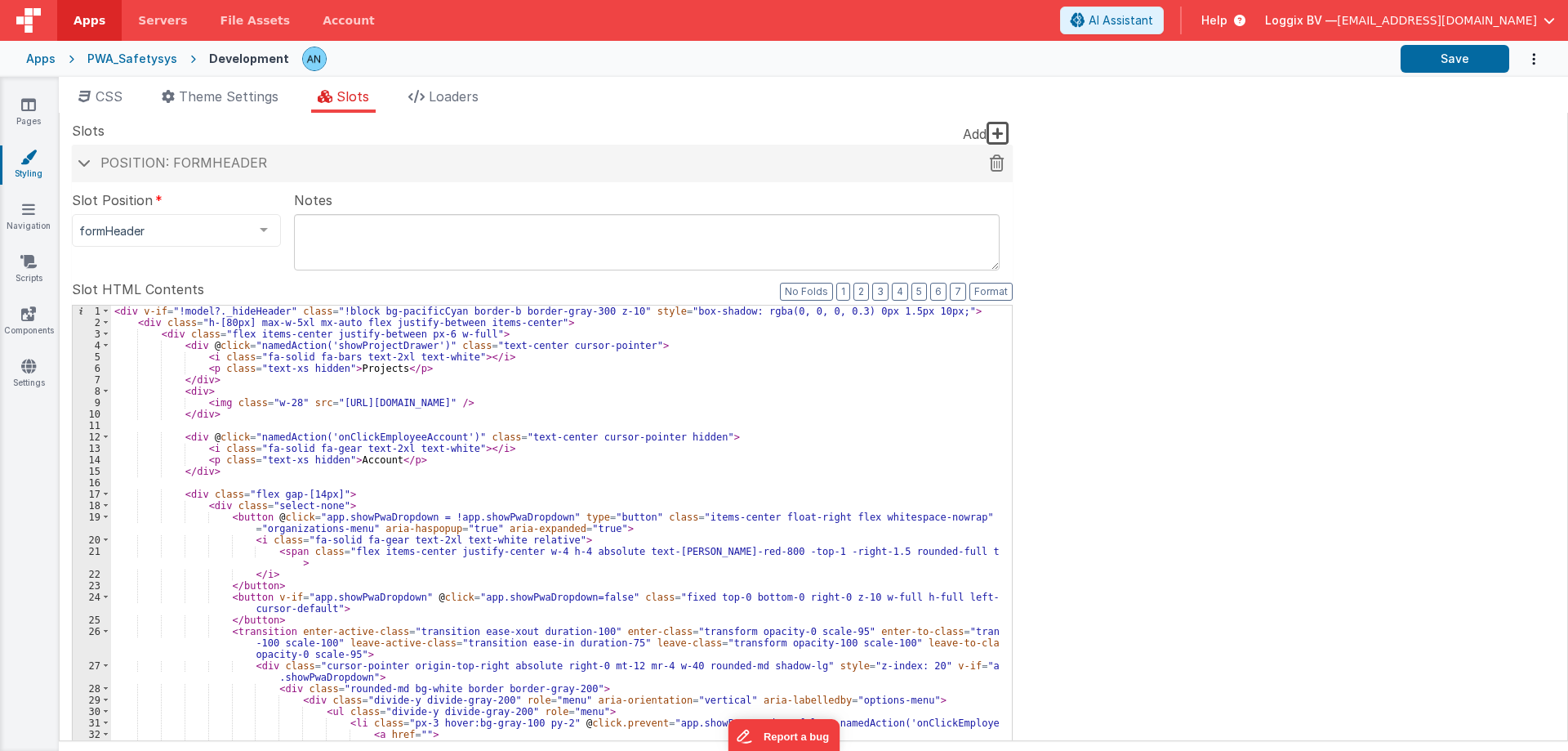
click at [241, 170] on span "Position: formHeader" at bounding box center [184, 162] width 167 height 16
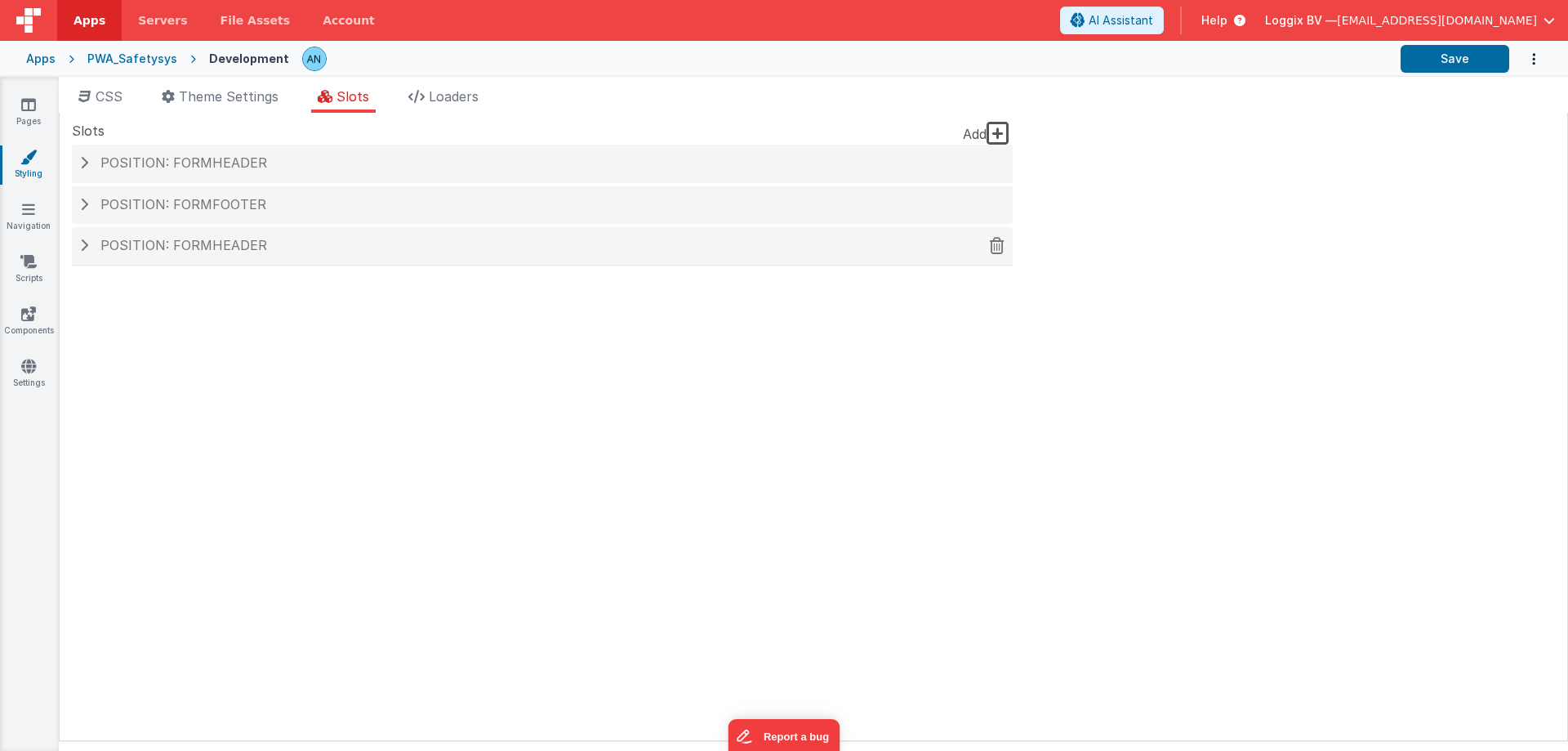
click at [252, 251] on span "Position: formHeader" at bounding box center [184, 245] width 167 height 16
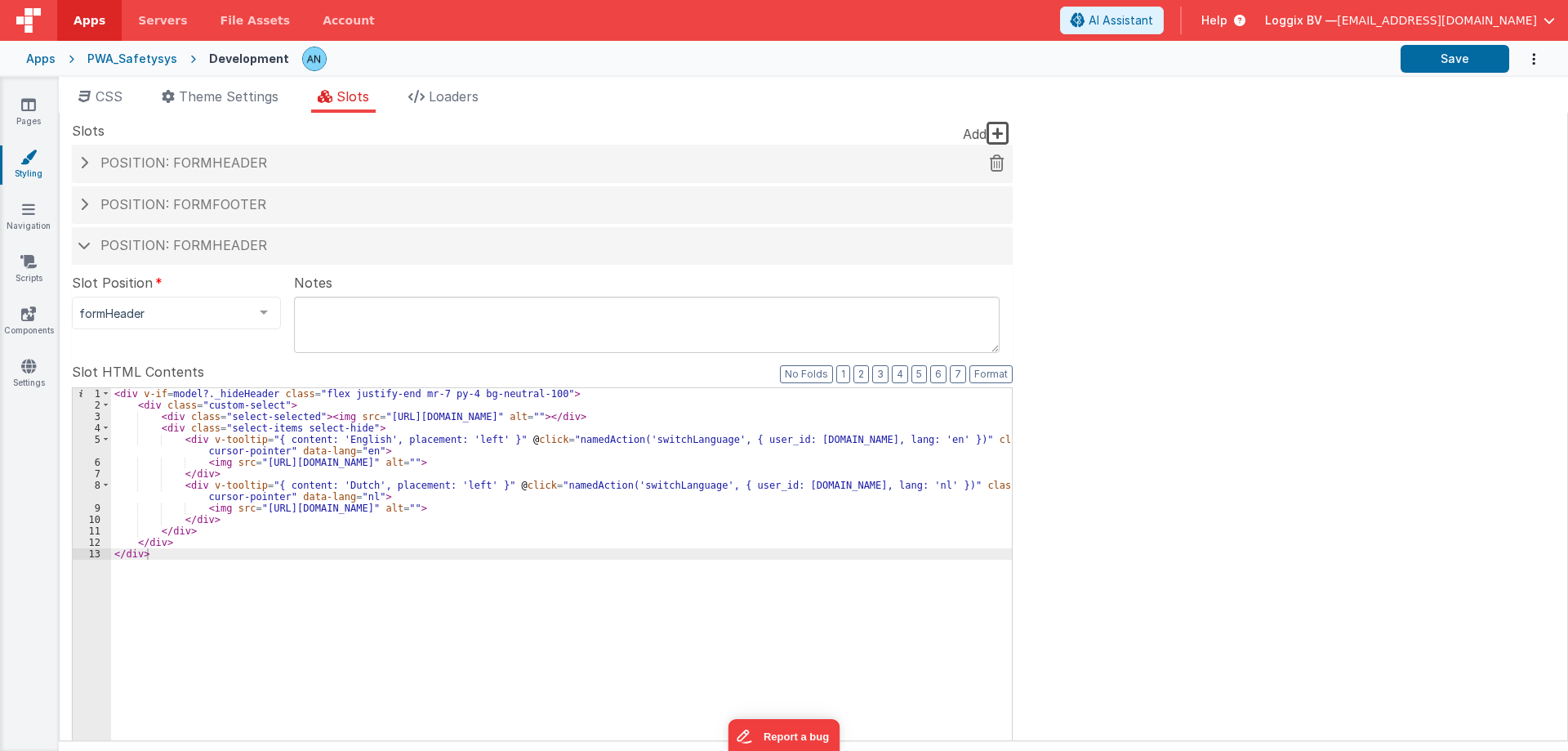
click at [203, 157] on span "Position: formHeader" at bounding box center [184, 162] width 167 height 16
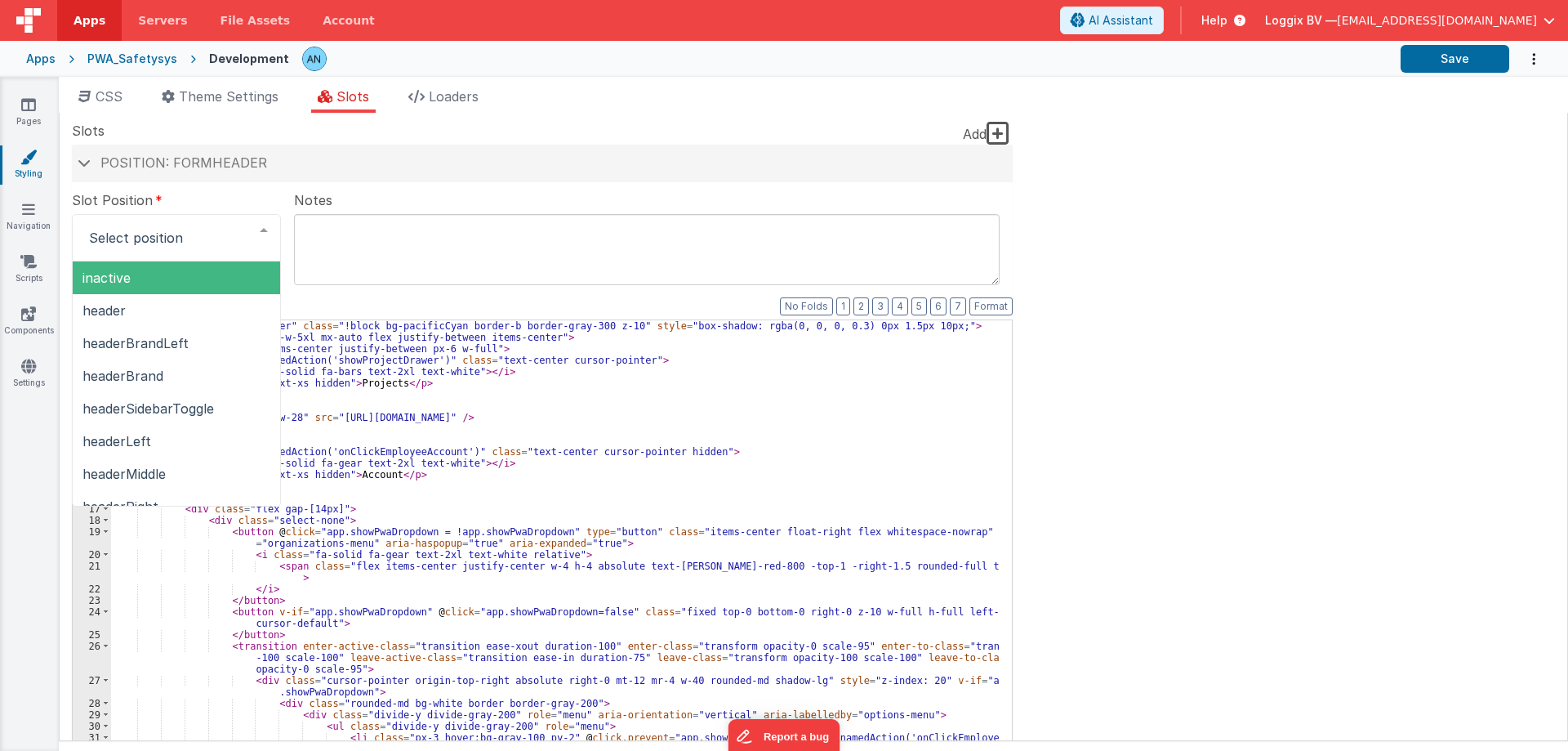
click at [335, 193] on div "Notes" at bounding box center [647, 225] width 706 height 71
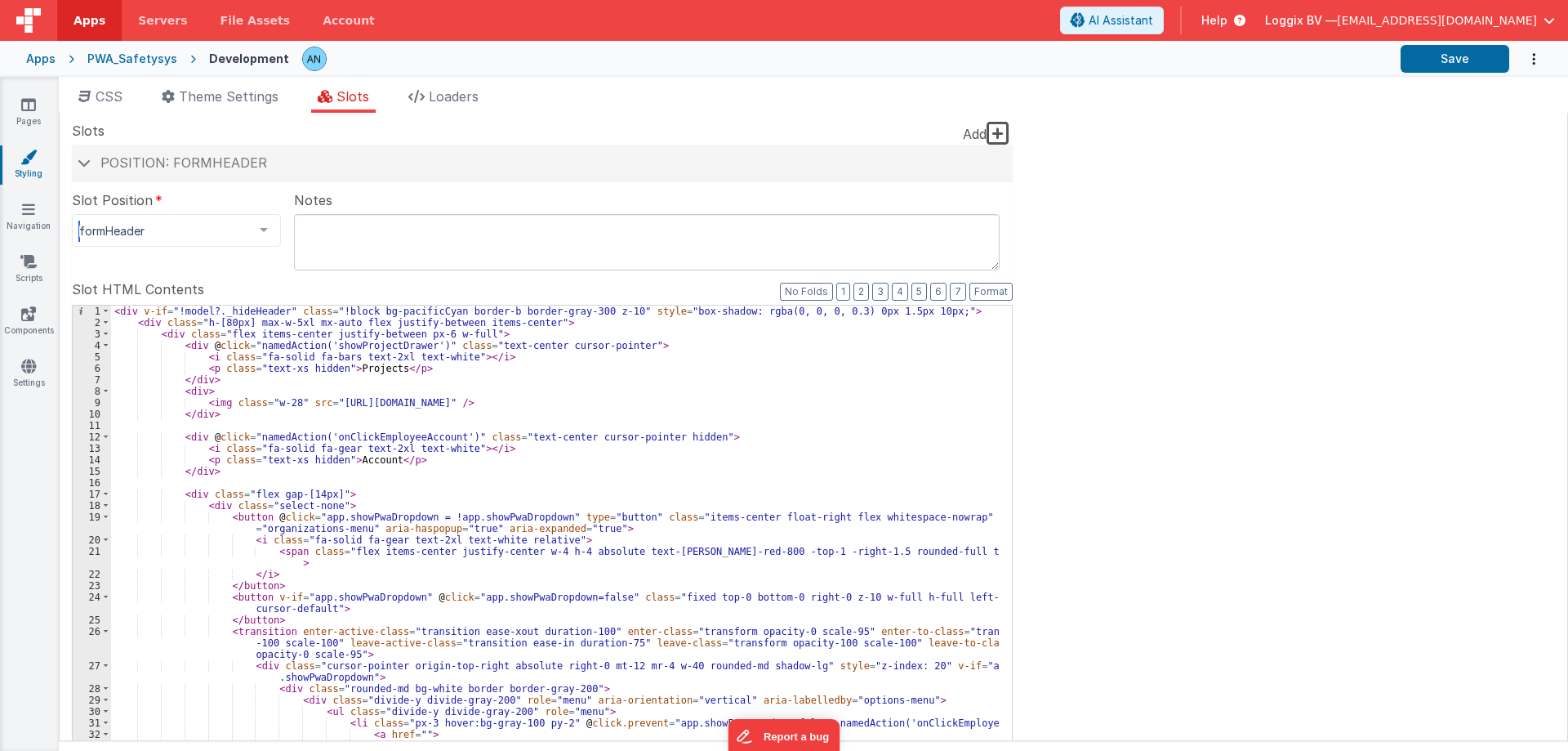
click at [271, 236] on div at bounding box center [264, 231] width 33 height 31
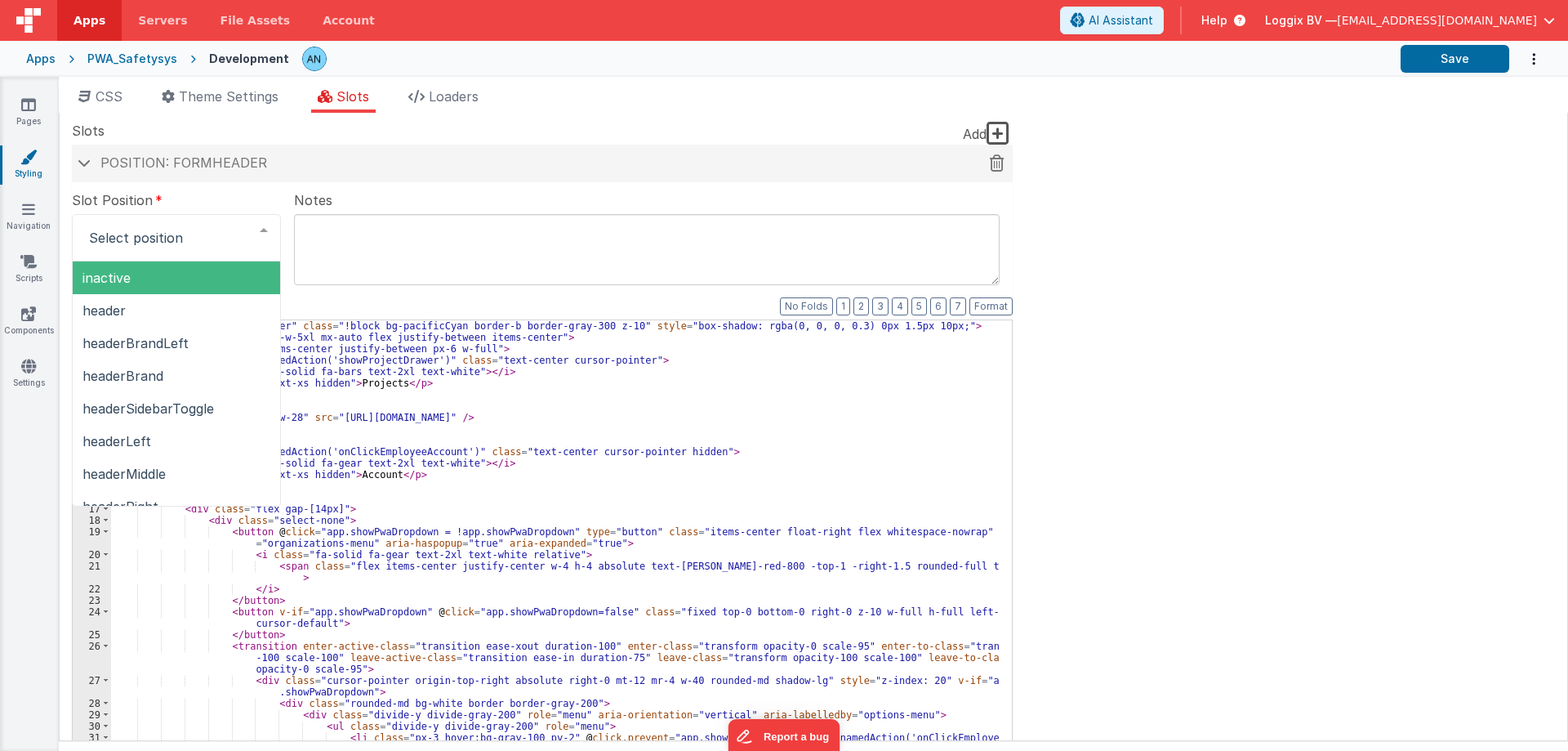
click at [332, 162] on h4 "Position: formHeader" at bounding box center [542, 163] width 924 height 15
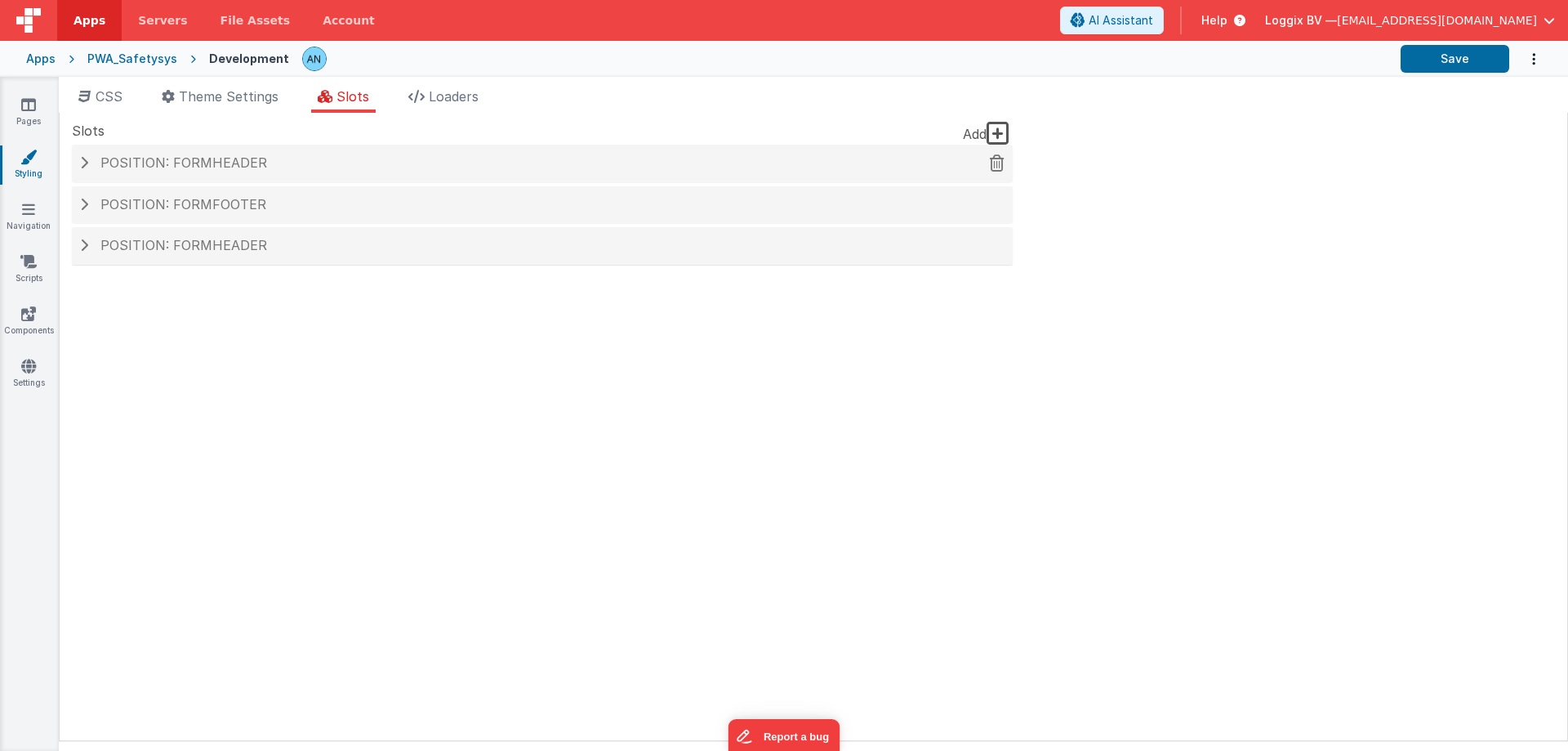
click at [324, 165] on h4 "Position: formHeader" at bounding box center [542, 163] width 924 height 15
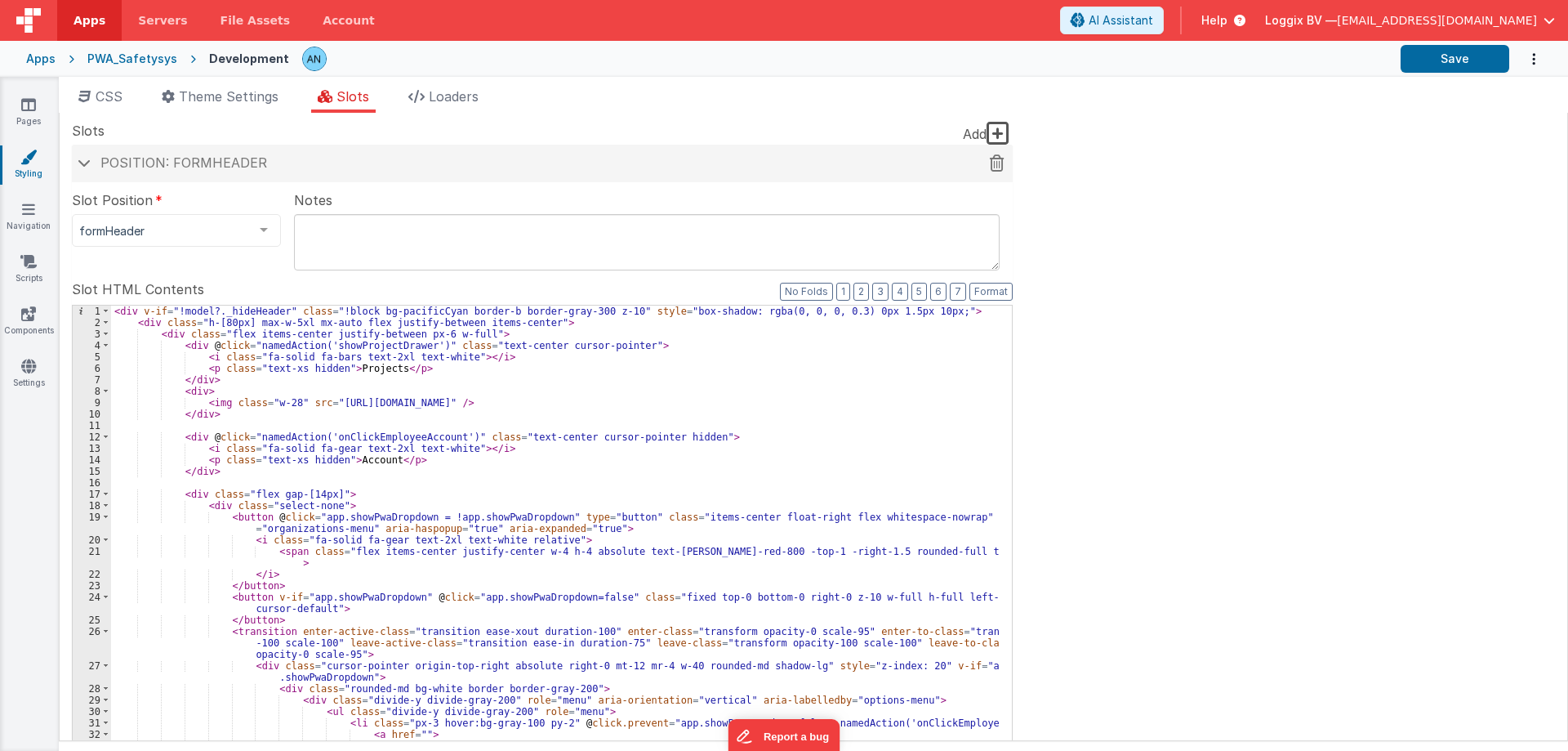
click at [324, 165] on h4 "Position: formHeader" at bounding box center [542, 163] width 924 height 15
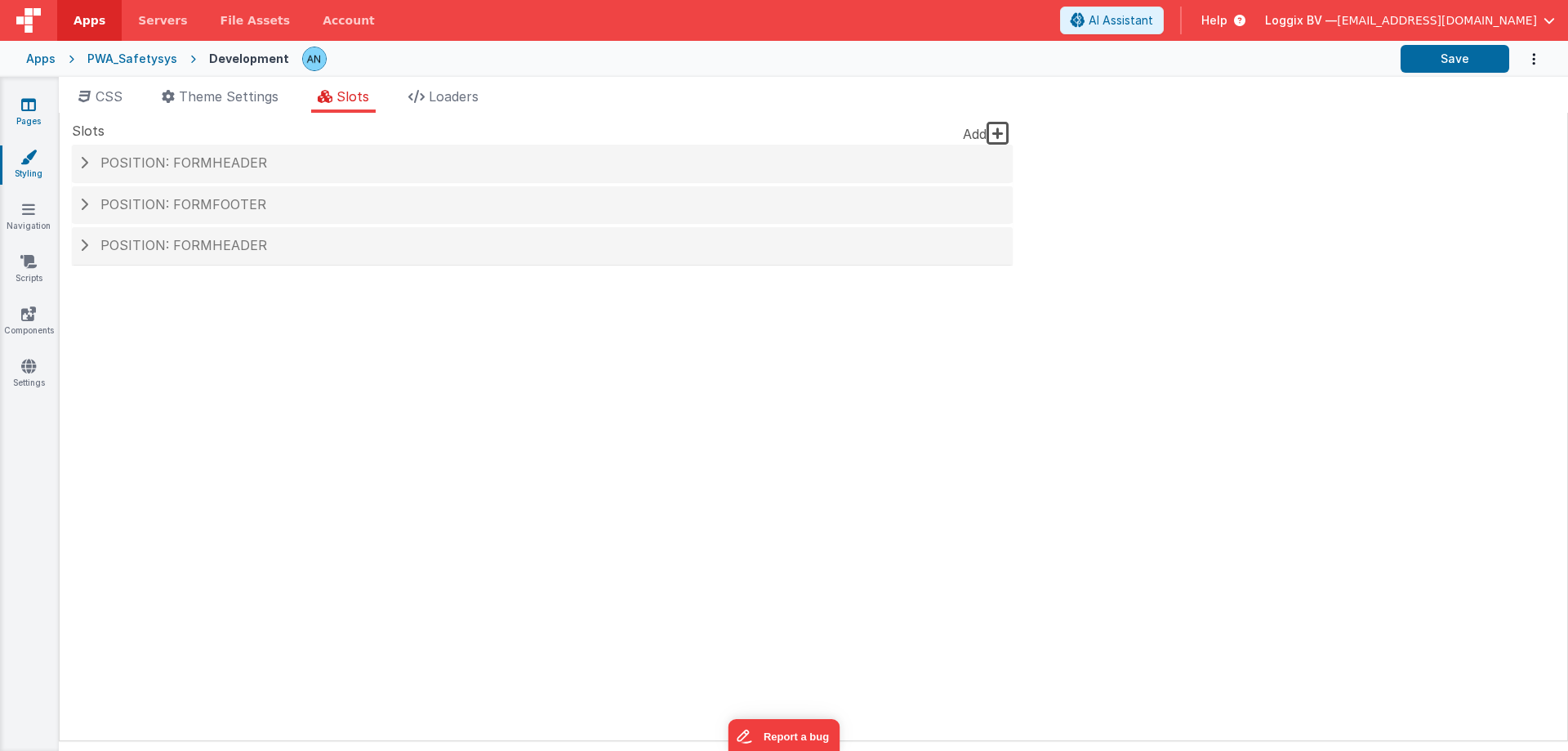
click at [41, 106] on link "Pages" at bounding box center [28, 113] width 59 height 33
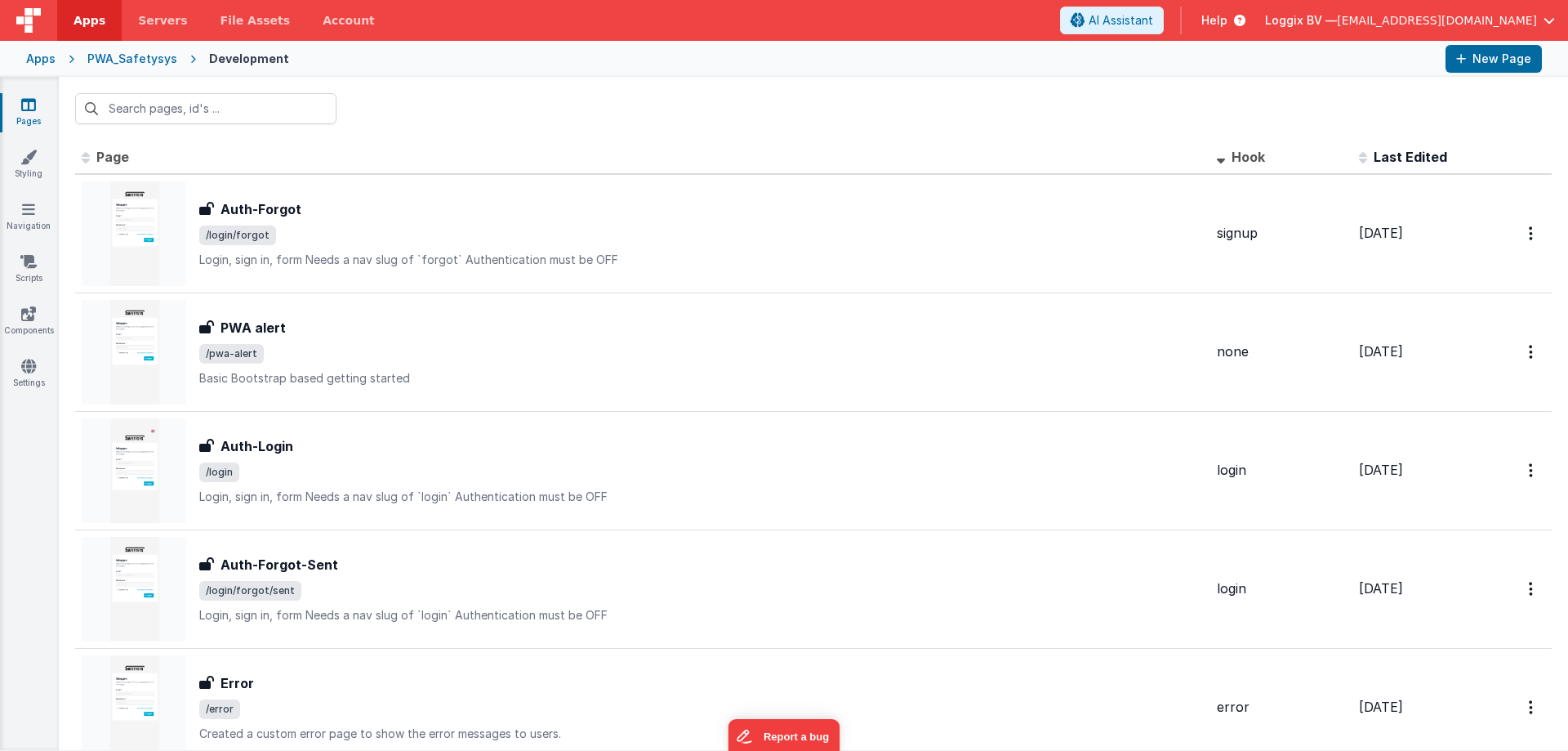
click at [94, 24] on span "Apps" at bounding box center [89, 20] width 32 height 16
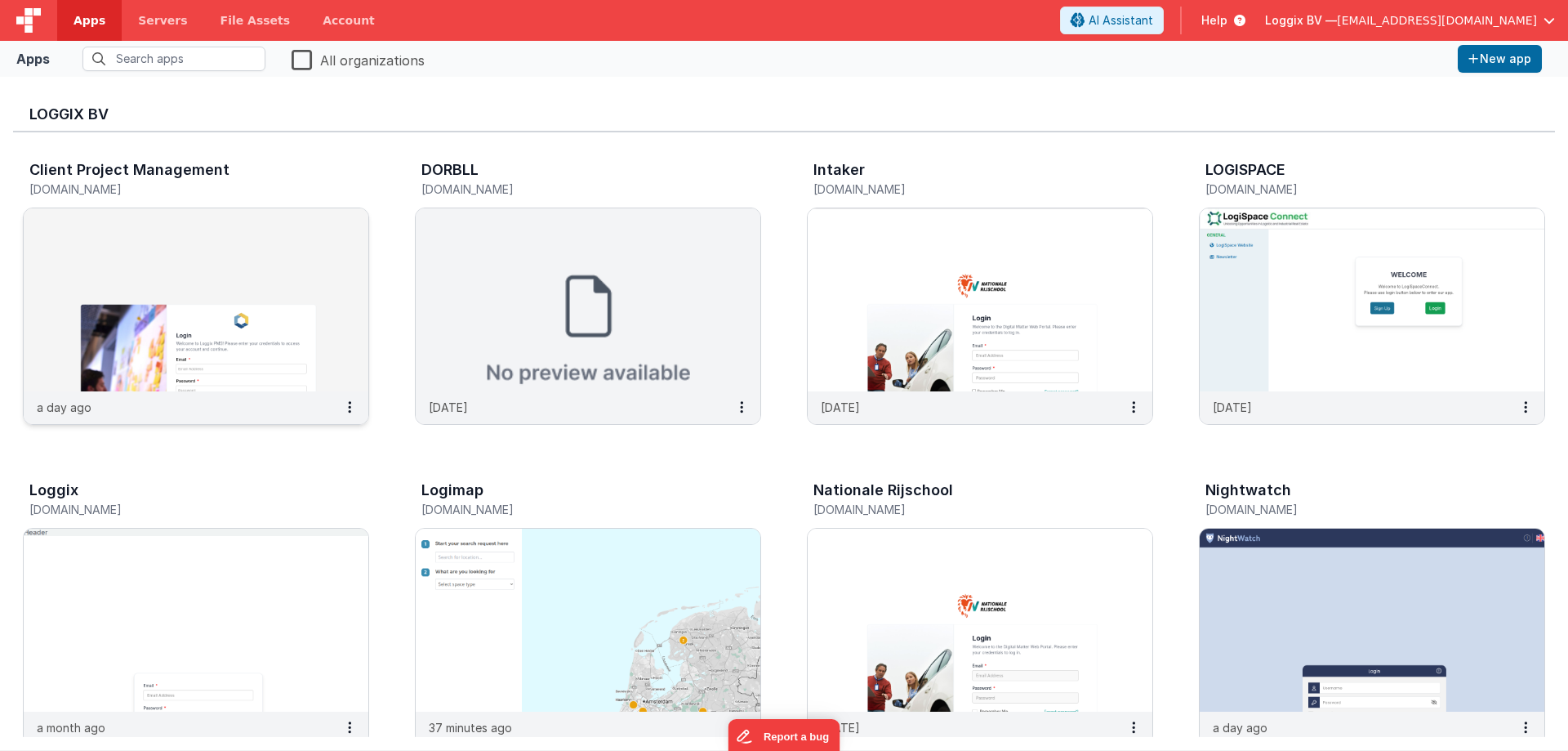
click at [225, 282] on img at bounding box center [195, 300] width 344 height 183
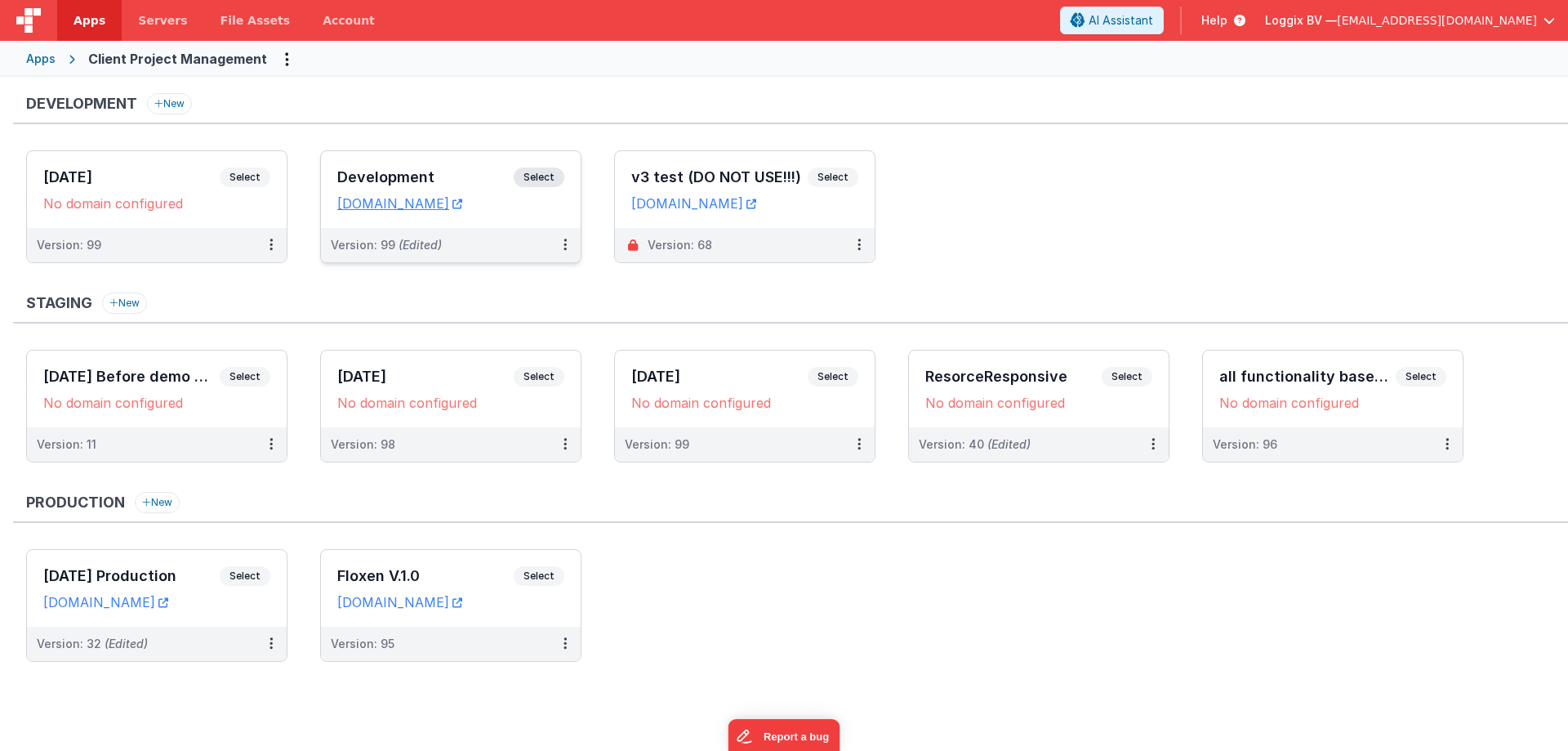
click at [541, 173] on span "Select" at bounding box center [539, 178] width 50 height 19
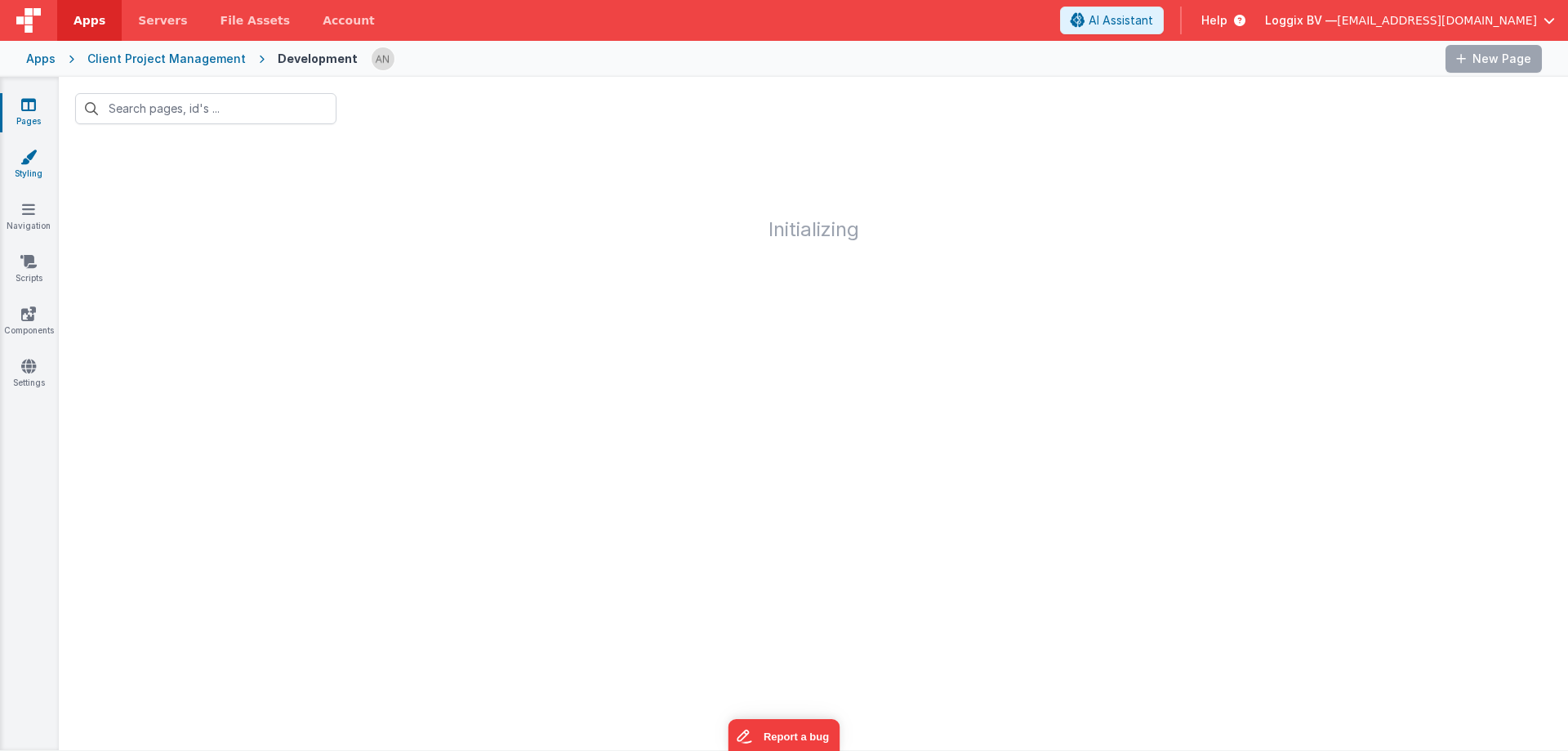
click at [28, 163] on icon at bounding box center [28, 156] width 16 height 16
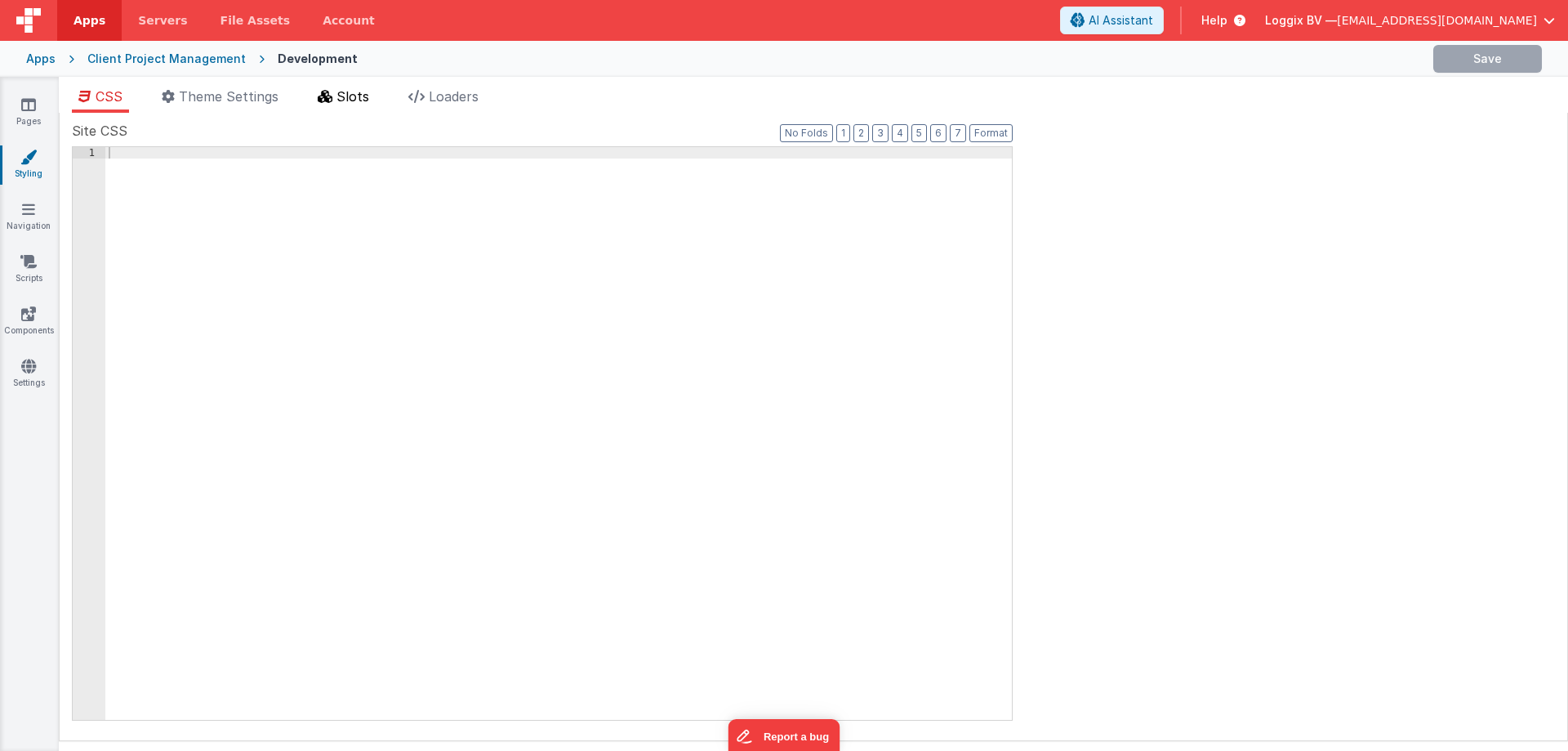
click at [333, 99] on icon at bounding box center [325, 96] width 15 height 13
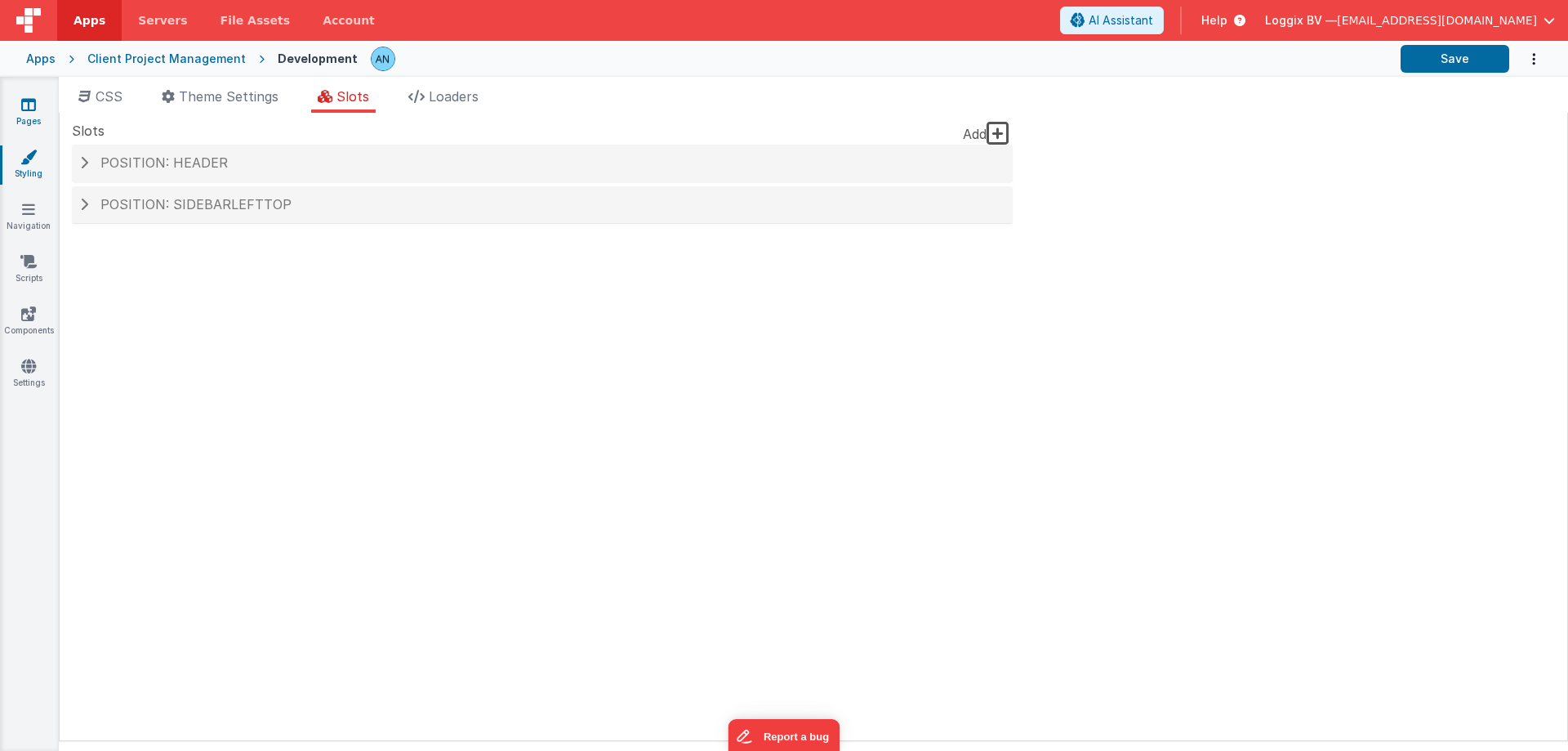
click at [35, 105] on icon at bounding box center [28, 104] width 15 height 16
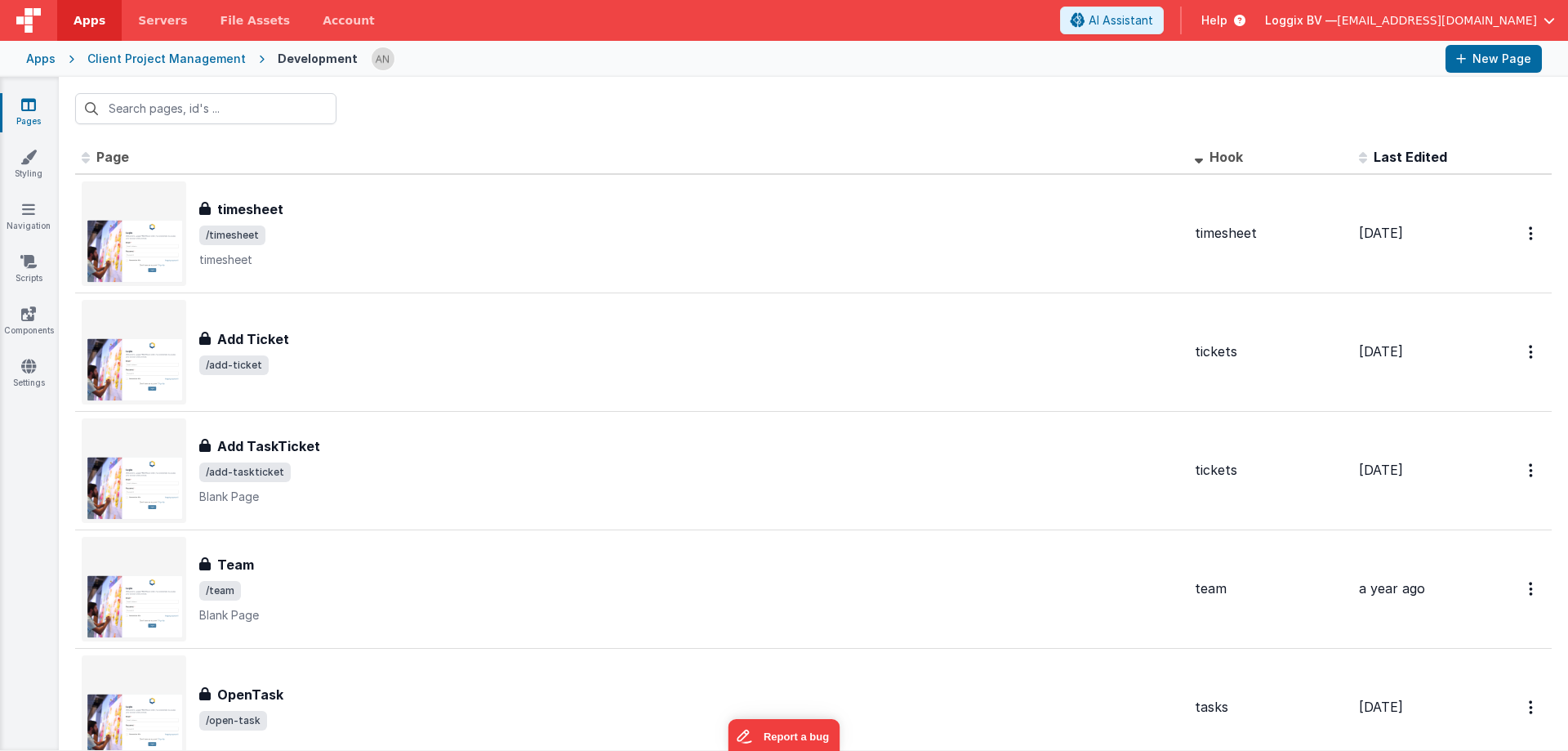
click at [35, 114] on link "Pages" at bounding box center [28, 113] width 59 height 33
click at [74, 11] on link "Apps" at bounding box center [89, 20] width 65 height 41
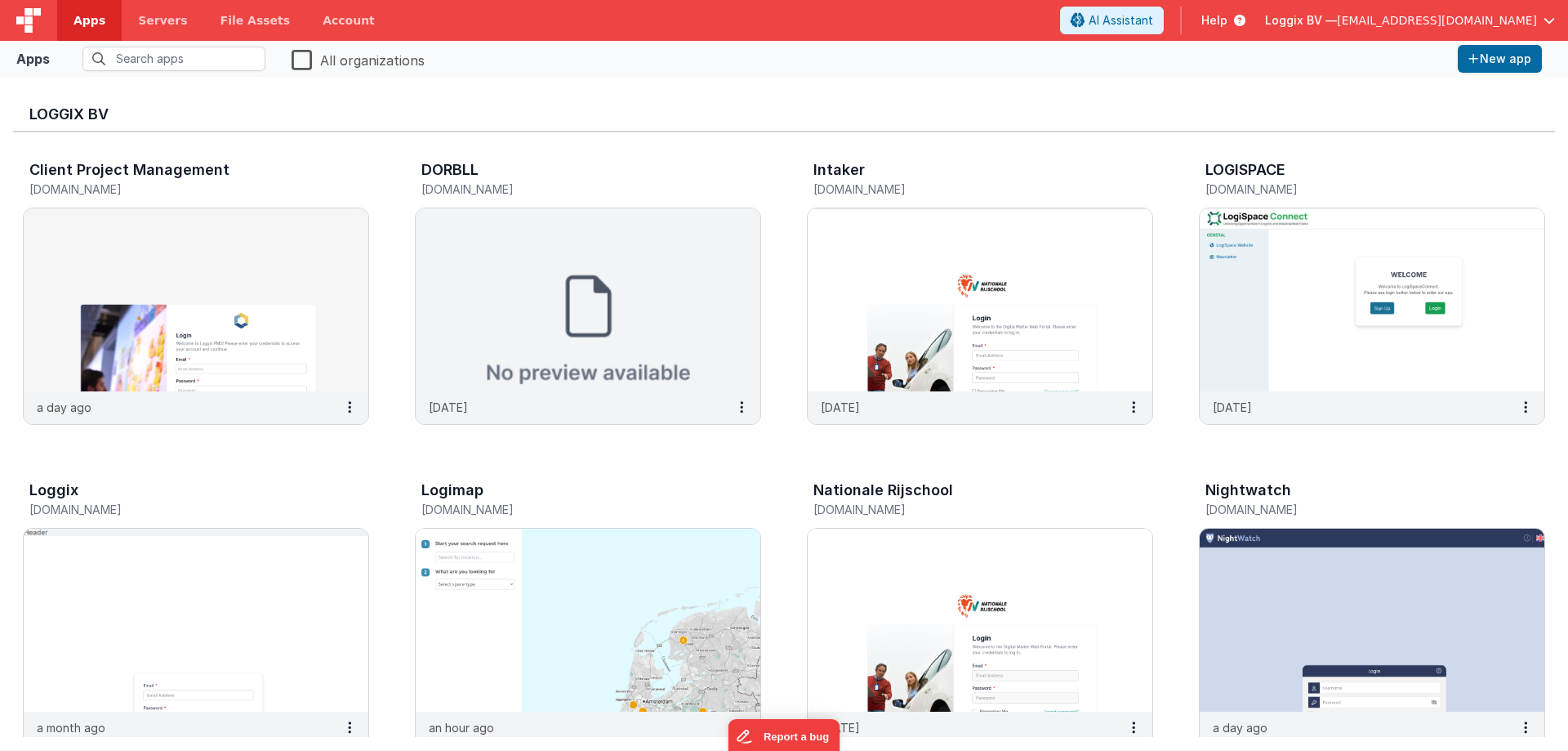
click at [516, 86] on div "Loggix BV Client Project Management [DOMAIN_NAME] a day ago DORBLL [DOMAIN_NAME…" at bounding box center [784, 413] width 1568 height 673
